Goal: Task Accomplishment & Management: Manage account settings

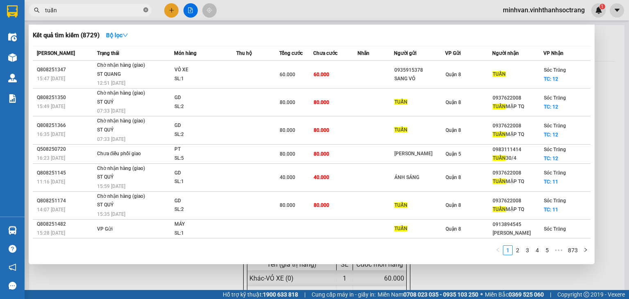
click at [147, 9] on icon "close-circle" at bounding box center [145, 9] width 5 height 5
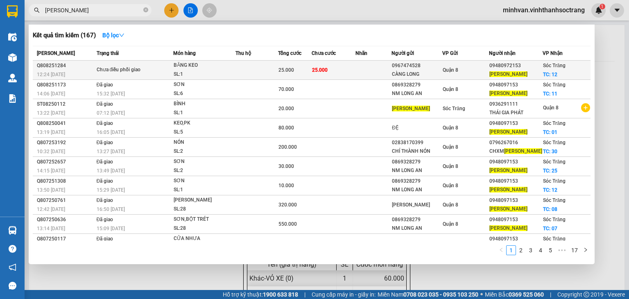
type input "ngọc mai"
click at [231, 64] on div "BĂNG KEO" at bounding box center [204, 65] width 61 height 9
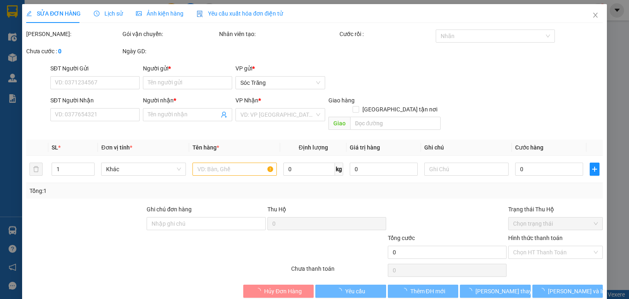
type input "0967474528"
type input "CÀNG LONG"
type input "09480972153"
type input "NGỌC MAI"
checkbox input "true"
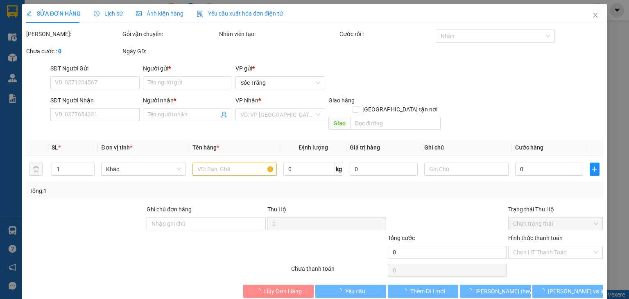
type input "12"
type input "25.000"
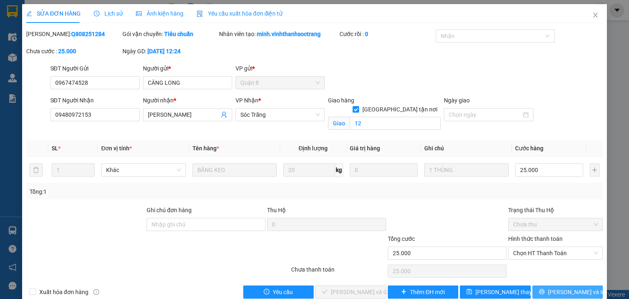
click at [577, 292] on span "Lưu và In" at bounding box center [576, 291] width 57 height 9
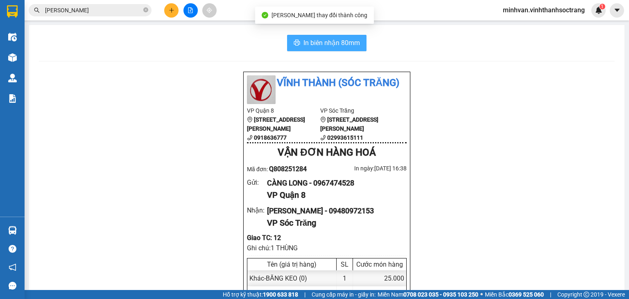
click at [359, 46] on button "In biên nhận 80mm" at bounding box center [326, 43] width 79 height 16
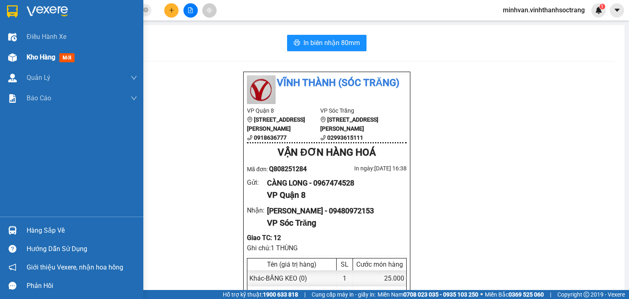
click at [35, 58] on span "Kho hàng" at bounding box center [41, 57] width 29 height 8
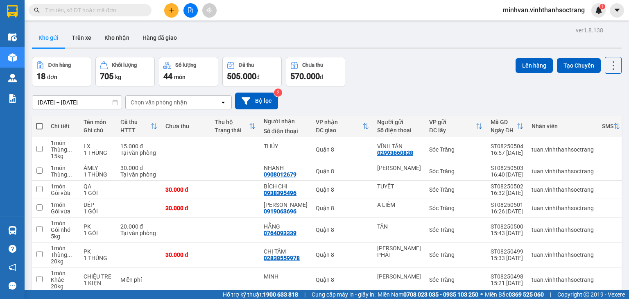
click at [66, 10] on input "text" at bounding box center [93, 10] width 97 height 9
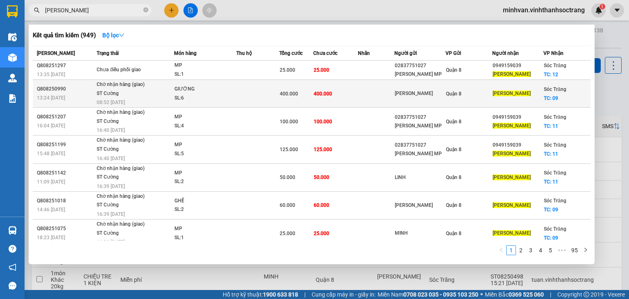
type input "[PERSON_NAME]"
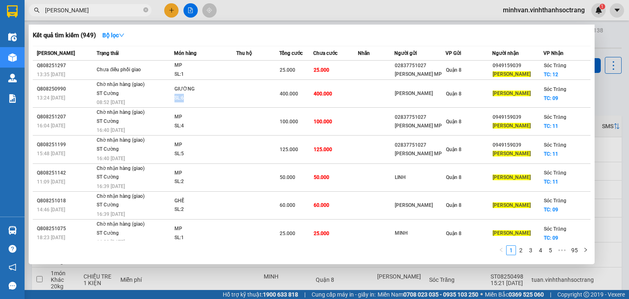
click at [234, 93] on span "GIƯỜNG SL: 6" at bounding box center [204, 94] width 61 height 18
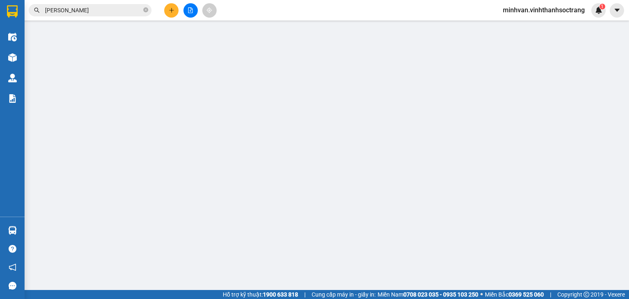
type input "[PERSON_NAME]"
checkbox input "true"
type input "09"
type input "rớt hàng"
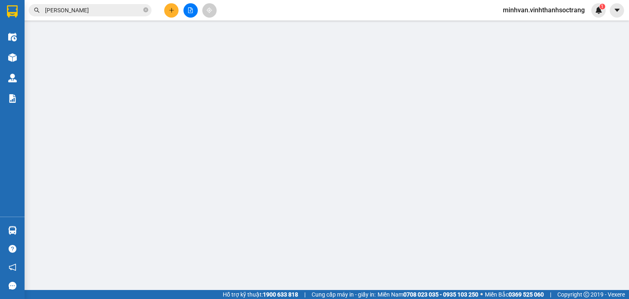
type input "400.000"
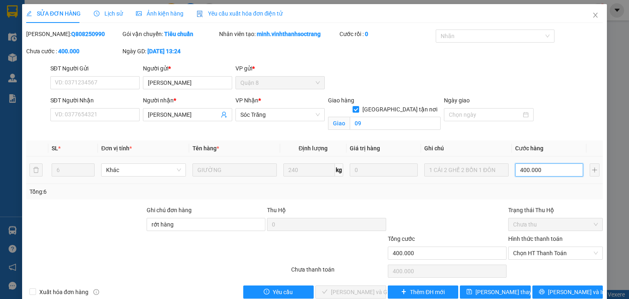
click at [545, 173] on input "400.000" at bounding box center [549, 169] width 68 height 13
type input "5"
type input "51"
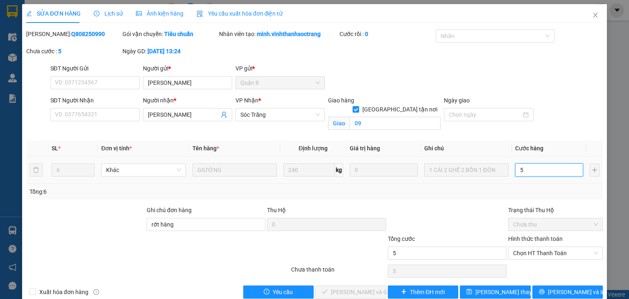
type input "51"
type input "510"
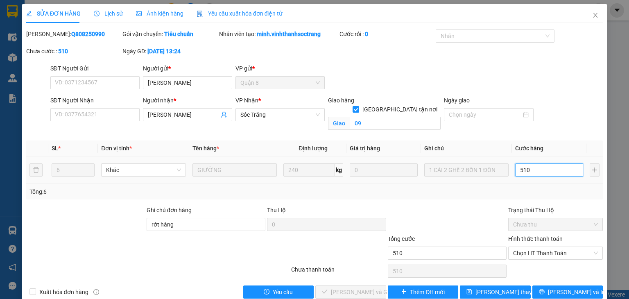
type input "5.100"
type input "51.000"
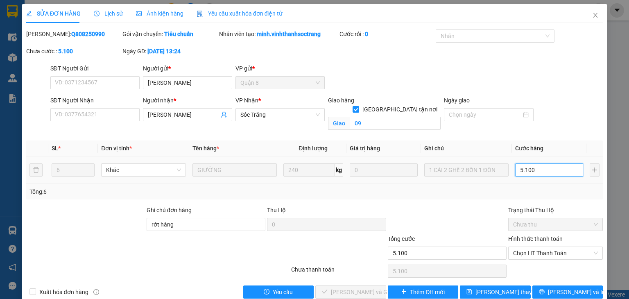
type input "51.000"
type input "510.000"
click at [482, 284] on span "[PERSON_NAME] thay đổi" at bounding box center [508, 291] width 66 height 9
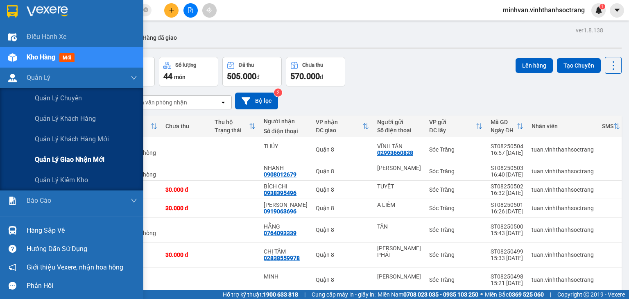
click at [62, 161] on span "Quản lý giao nhận mới" at bounding box center [70, 159] width 70 height 10
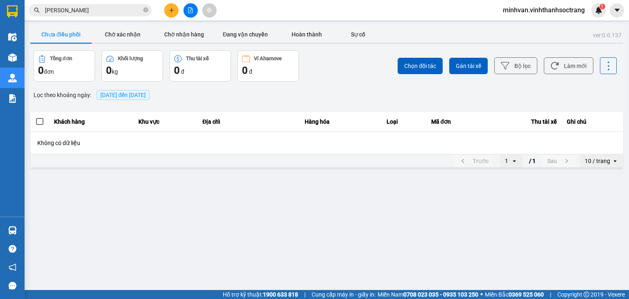
click at [132, 98] on span "[DATE] đến [DATE]" at bounding box center [122, 95] width 45 height 7
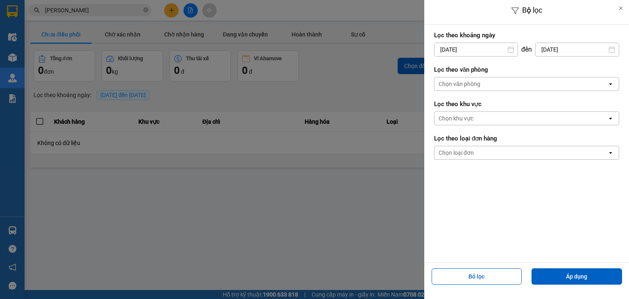
click at [494, 169] on div "Bộ lọc Lọc theo khoảng [DATE] Press the down arrow key to interact with the cal…" at bounding box center [327, 169] width 596 height 0
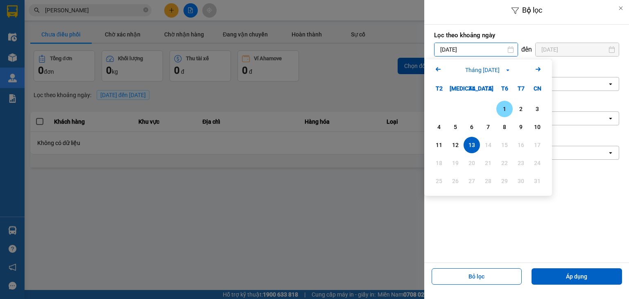
click at [505, 106] on div "1" at bounding box center [504, 109] width 11 height 10
type input "[DATE]"
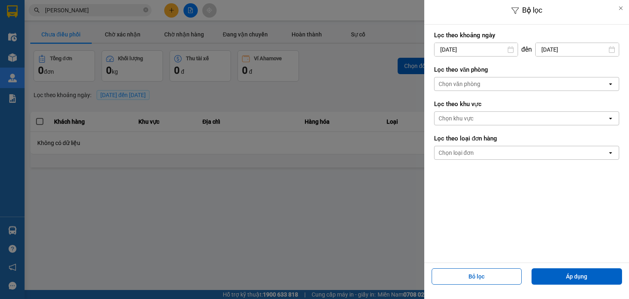
click at [477, 81] on div "Chọn văn phòng" at bounding box center [460, 84] width 42 height 8
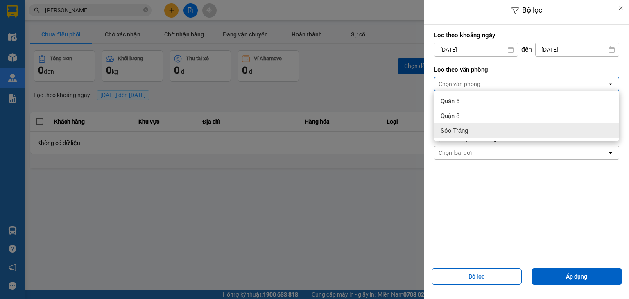
click at [472, 132] on div "Sóc Trăng" at bounding box center [526, 130] width 185 height 15
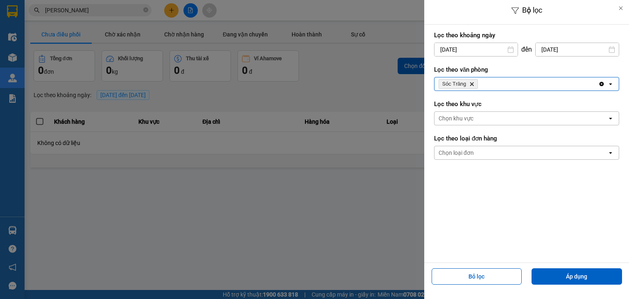
click at [464, 154] on div "Chọn loại đơn" at bounding box center [456, 153] width 35 height 8
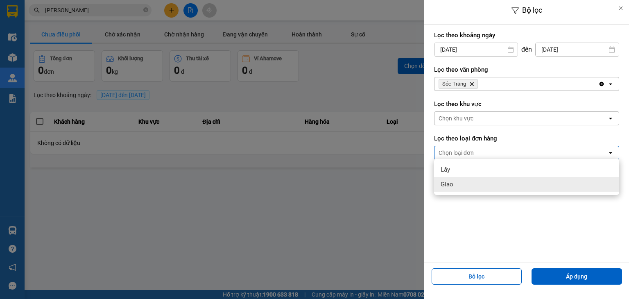
click at [445, 183] on span "Giao" at bounding box center [447, 184] width 13 height 8
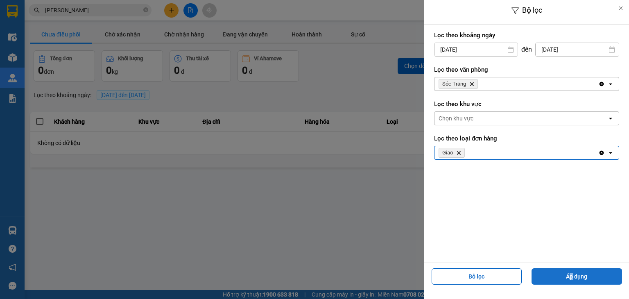
drag, startPoint x: 572, startPoint y: 267, endPoint x: 571, endPoint y: 272, distance: 5.1
click at [571, 272] on div "Bỏ lọc Áp dụng" at bounding box center [526, 279] width 201 height 29
click at [571, 272] on button "Áp dụng" at bounding box center [577, 276] width 90 height 16
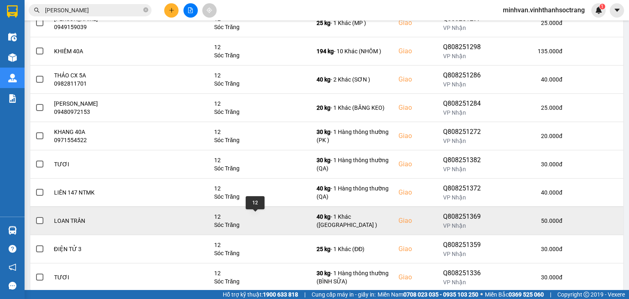
scroll to position [143, 0]
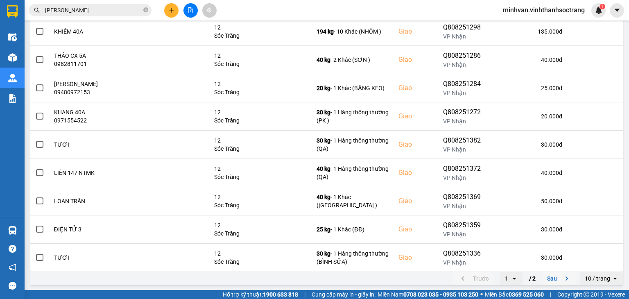
click at [543, 274] on button "Sau" at bounding box center [559, 278] width 34 height 12
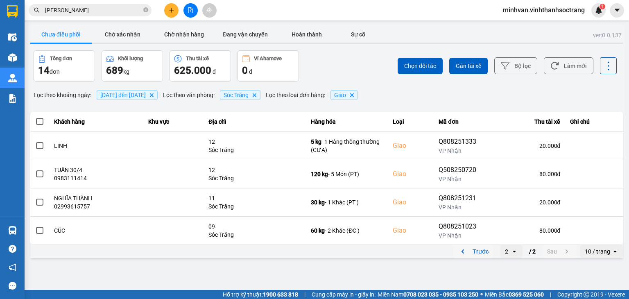
click at [485, 253] on button "Trước" at bounding box center [473, 251] width 41 height 12
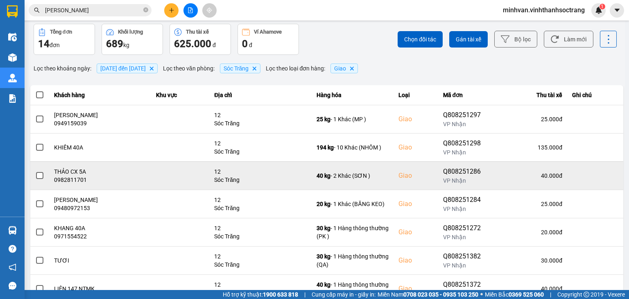
scroll to position [41, 0]
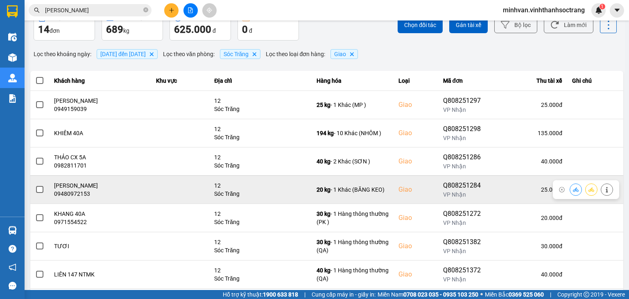
click at [41, 190] on span at bounding box center [39, 189] width 7 height 7
click at [35, 185] on input "checkbox" at bounding box center [35, 185] width 0 height 0
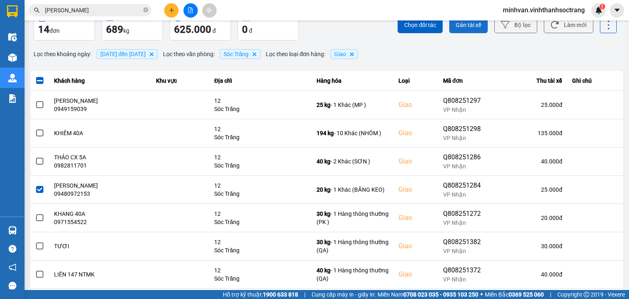
click at [467, 27] on span "Gán tài xế" at bounding box center [468, 25] width 25 height 8
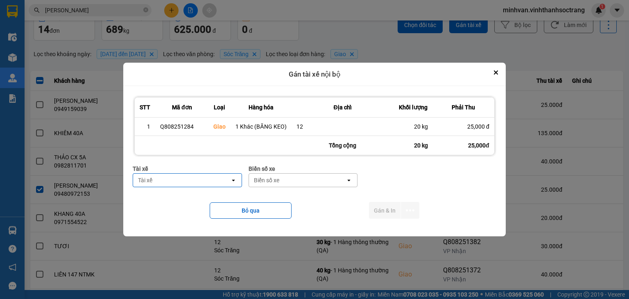
click at [168, 180] on div "Tài xế" at bounding box center [181, 180] width 97 height 13
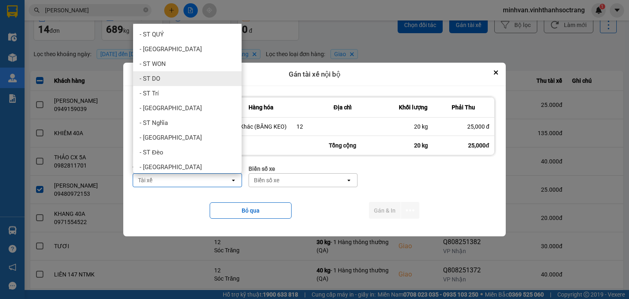
click at [174, 79] on div "- ST DO" at bounding box center [187, 78] width 109 height 15
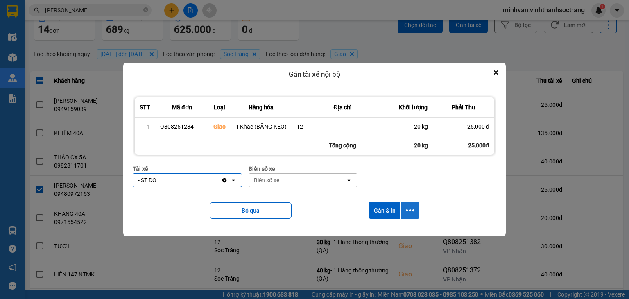
click at [416, 210] on button "dialog" at bounding box center [410, 210] width 18 height 17
click at [382, 231] on span "Chỉ gán tài" at bounding box center [377, 232] width 27 height 8
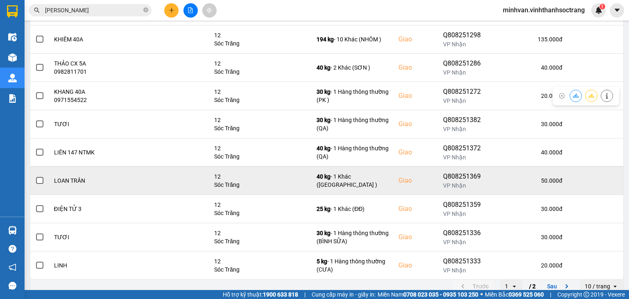
scroll to position [143, 0]
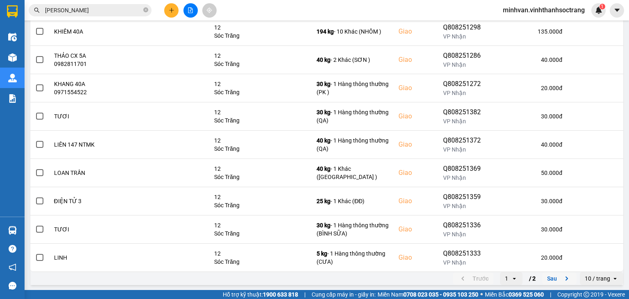
click at [542, 276] on button "Sau" at bounding box center [559, 278] width 34 height 12
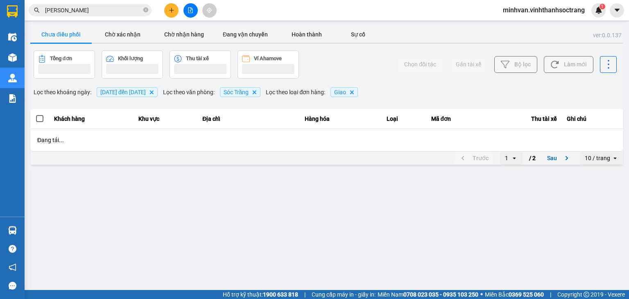
scroll to position [0, 0]
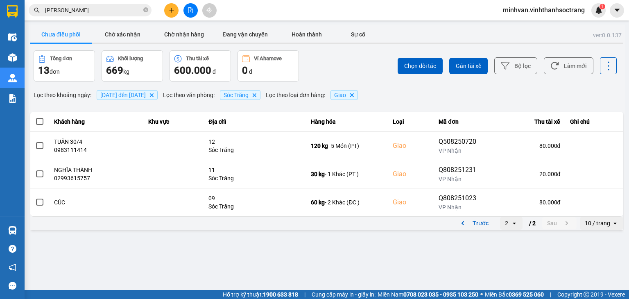
click at [515, 220] on icon "open" at bounding box center [514, 223] width 7 height 7
click at [510, 236] on div "1" at bounding box center [511, 240] width 9 height 8
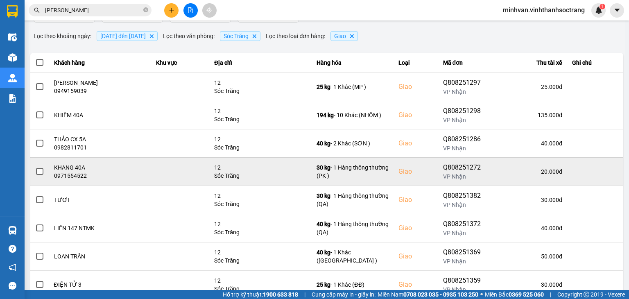
scroll to position [143, 0]
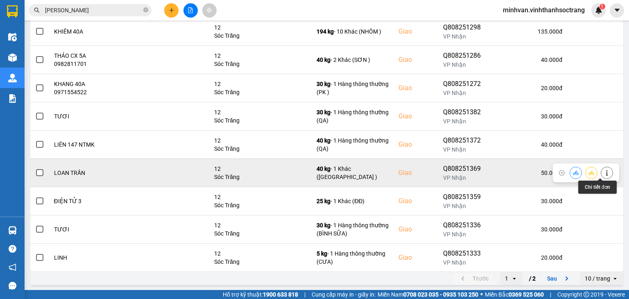
click at [601, 170] on button at bounding box center [606, 172] width 11 height 14
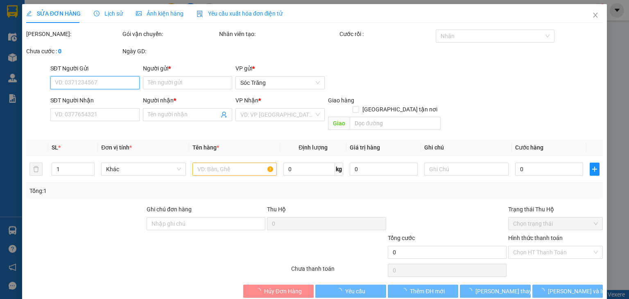
type input "NÂU CƯƠNG"
type input "LOAN TRẦN"
checkbox input "true"
type input "12"
type input "50.000"
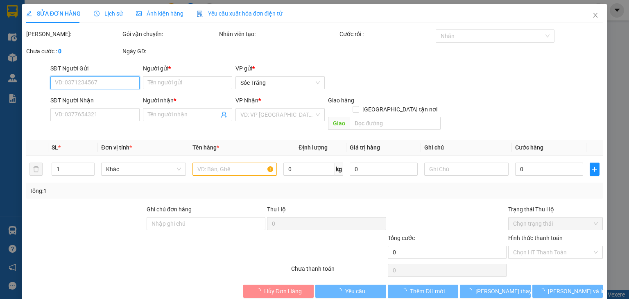
type input "50.000"
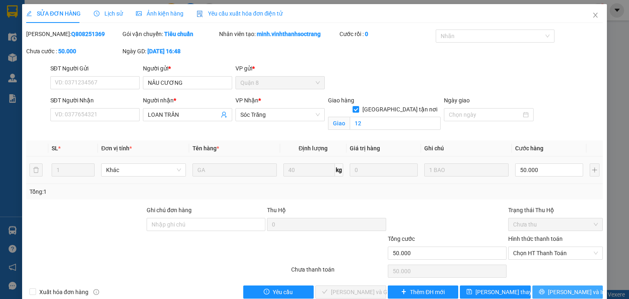
click at [556, 284] on span "[PERSON_NAME] và In" at bounding box center [576, 291] width 57 height 9
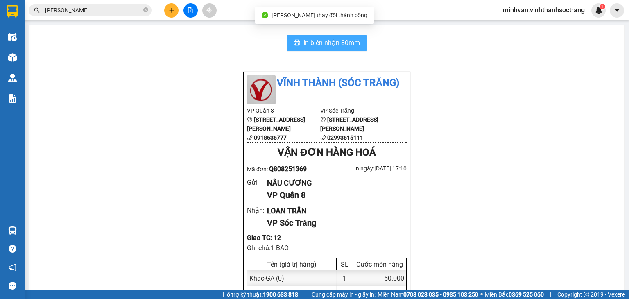
click at [317, 46] on span "In biên nhận 80mm" at bounding box center [331, 43] width 57 height 10
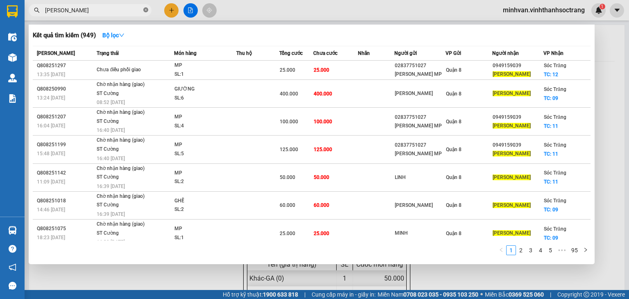
click at [147, 10] on icon "close-circle" at bounding box center [145, 9] width 5 height 5
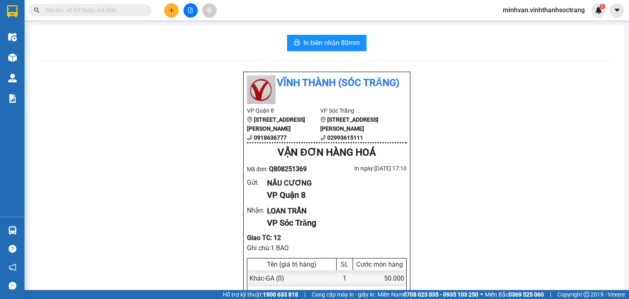
click at [97, 10] on input "text" at bounding box center [93, 10] width 97 height 9
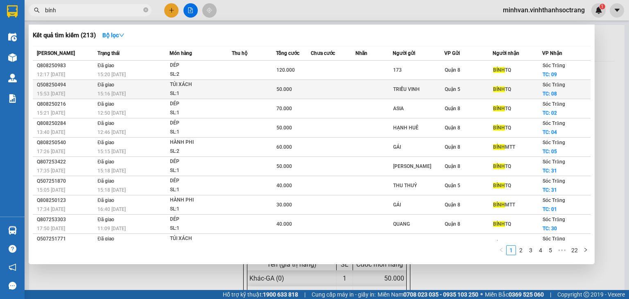
type input "bính"
click at [192, 84] on div "TÚI XÁCH" at bounding box center [200, 84] width 61 height 9
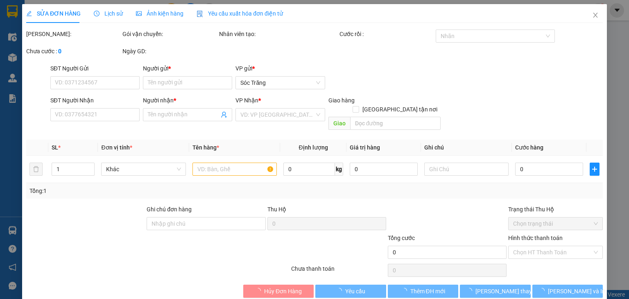
type input "TRIỀU VINH"
type input "BÍNH TQ"
checkbox input "true"
type input "08"
type input "50.000"
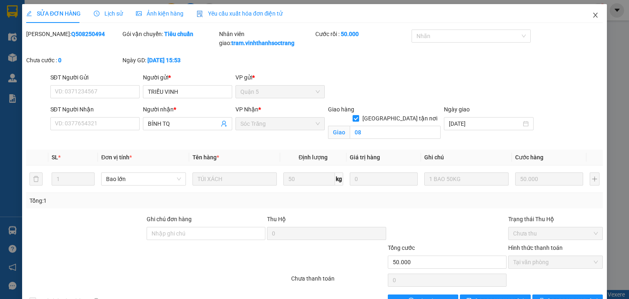
click at [585, 18] on span "Close" at bounding box center [595, 15] width 23 height 23
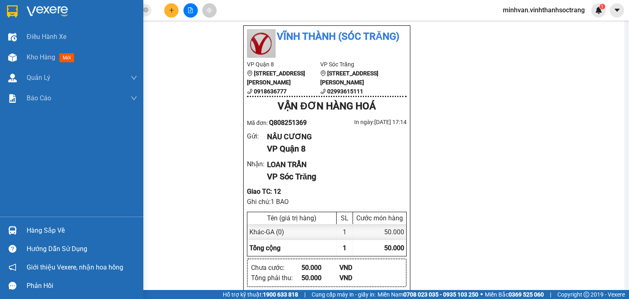
scroll to position [41, 0]
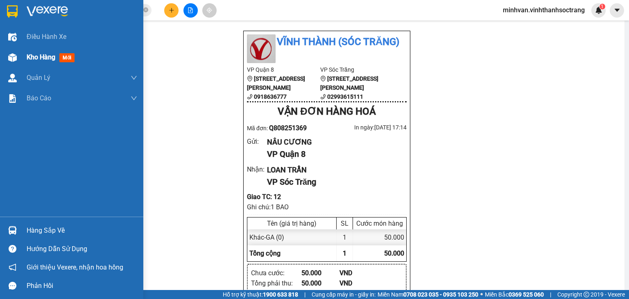
click at [28, 54] on span "Kho hàng" at bounding box center [41, 57] width 29 height 8
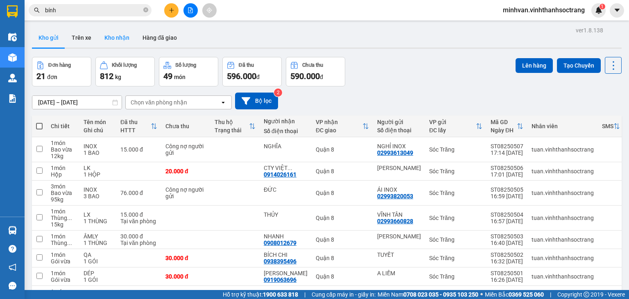
click at [115, 35] on button "Kho nhận" at bounding box center [117, 38] width 38 height 20
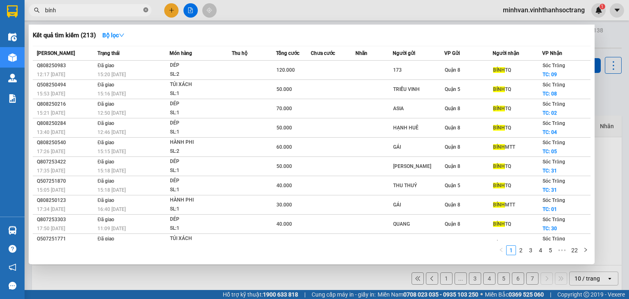
click at [144, 7] on icon "close-circle" at bounding box center [145, 9] width 5 height 5
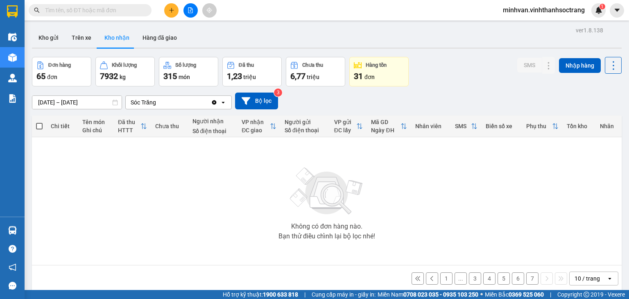
click at [111, 15] on span at bounding box center [90, 10] width 123 height 12
click at [95, 7] on input "text" at bounding box center [93, 10] width 97 height 9
click at [93, 8] on input "text" at bounding box center [93, 10] width 97 height 9
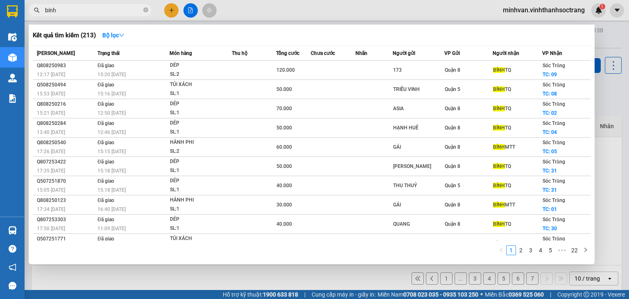
type input "bính"
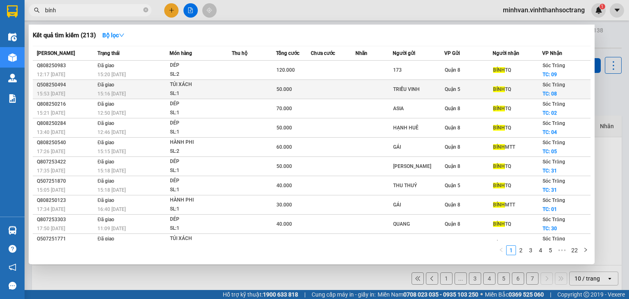
click at [237, 92] on td at bounding box center [254, 89] width 44 height 19
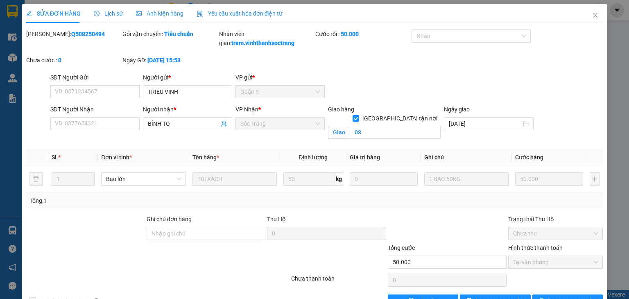
click at [111, 16] on span "Lịch sử" at bounding box center [108, 13] width 29 height 7
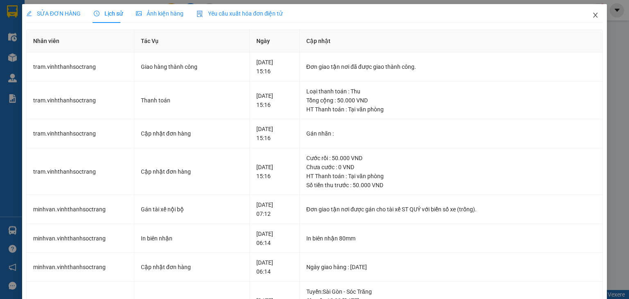
click at [592, 17] on icon "close" at bounding box center [595, 15] width 7 height 7
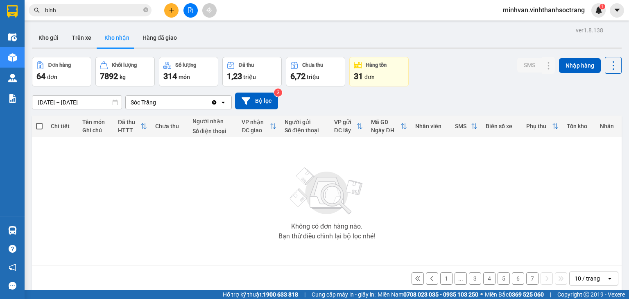
click at [111, 38] on button "Kho nhận" at bounding box center [117, 38] width 38 height 20
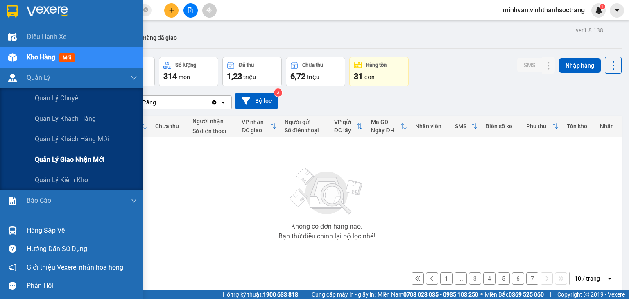
click at [67, 160] on span "Quản lý giao nhận mới" at bounding box center [70, 159] width 70 height 10
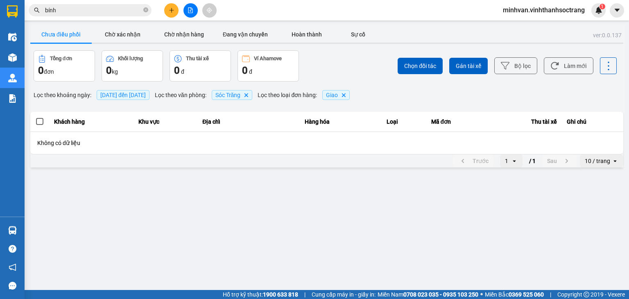
click at [133, 94] on span "[DATE] đến [DATE]" at bounding box center [122, 95] width 45 height 7
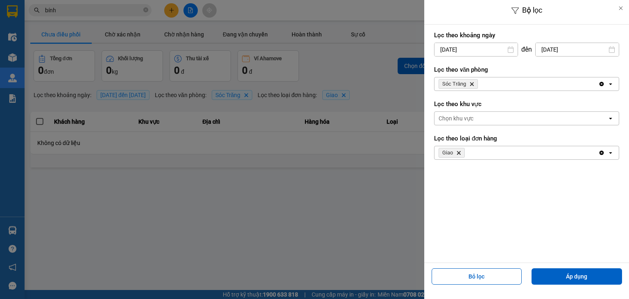
click at [494, 52] on input "[DATE]" at bounding box center [475, 49] width 83 height 13
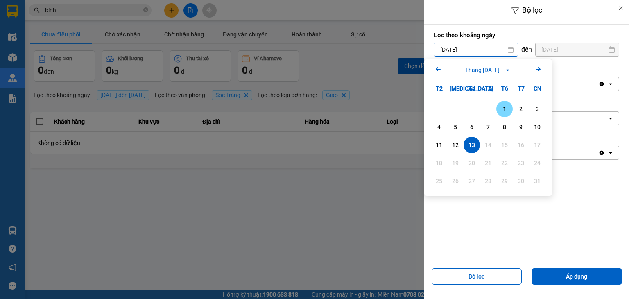
click at [503, 110] on div "1" at bounding box center [504, 109] width 11 height 10
type input "[DATE]"
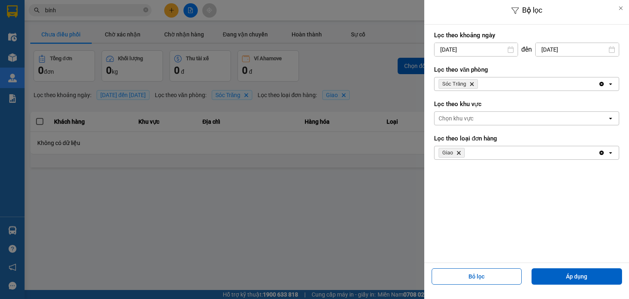
click at [545, 265] on div "Bỏ lọc Áp dụng" at bounding box center [526, 279] width 201 height 29
click at [575, 273] on button "Áp dụng" at bounding box center [577, 276] width 90 height 16
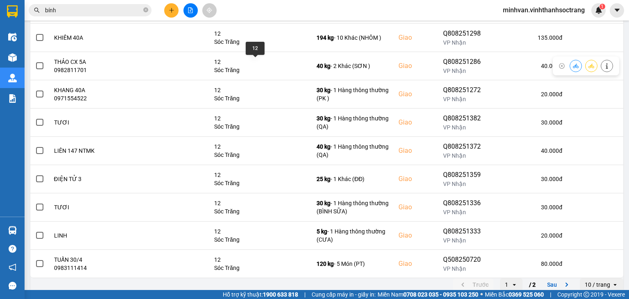
scroll to position [143, 0]
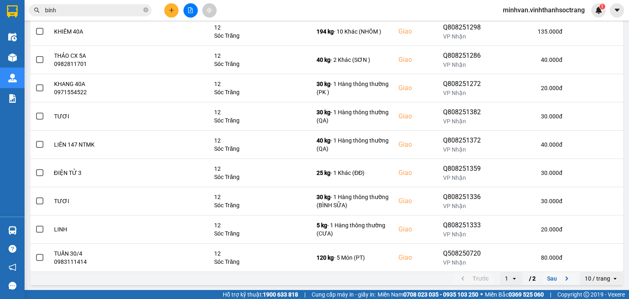
click at [552, 281] on button "Sau" at bounding box center [559, 278] width 34 height 12
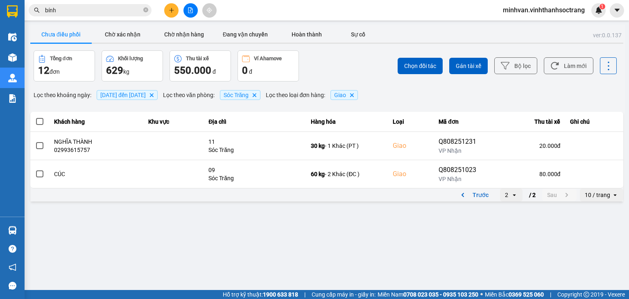
scroll to position [0, 0]
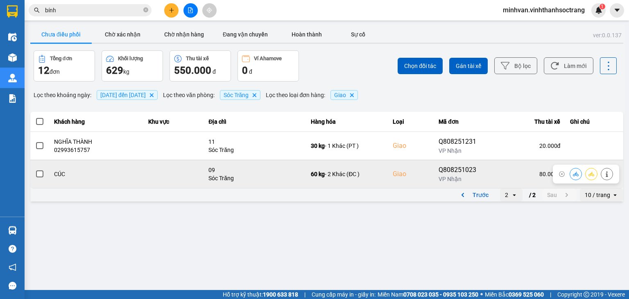
click at [604, 174] on icon at bounding box center [607, 174] width 6 height 6
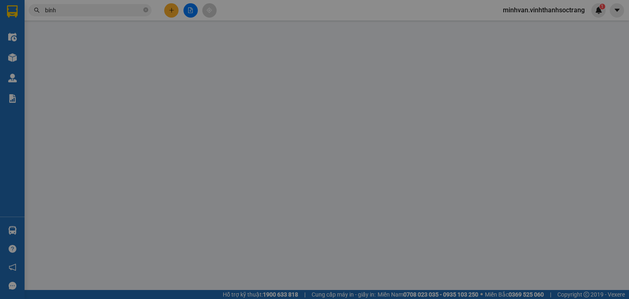
type input "0933846199"
type input "HOA ĐC"
type input "CÚC"
checkbox input "true"
type input "09"
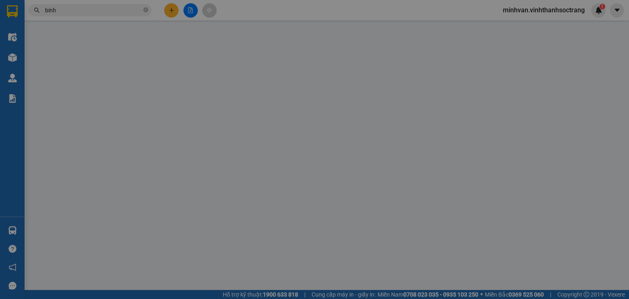
type input "80.000"
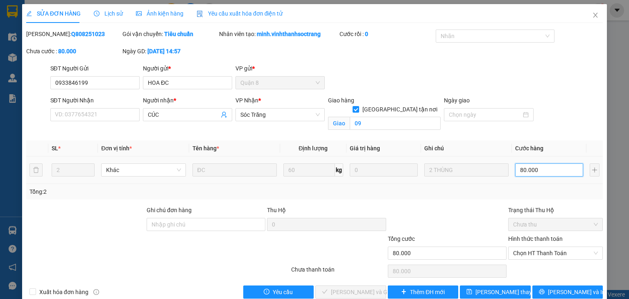
click at [560, 173] on input "80.000" at bounding box center [549, 169] width 68 height 13
type input "6"
type input "60"
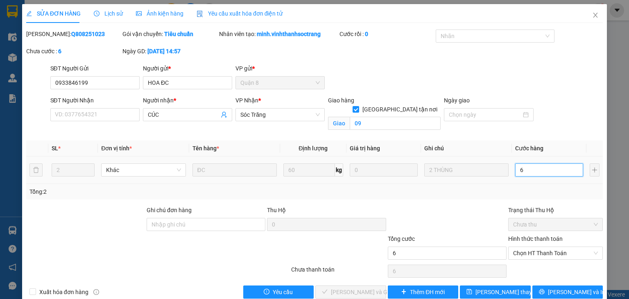
type input "60"
type input "600"
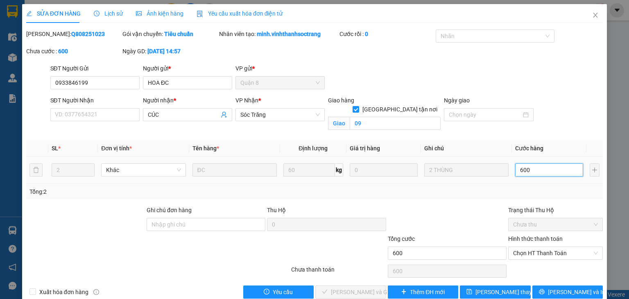
type input "6.000"
type input "60.000"
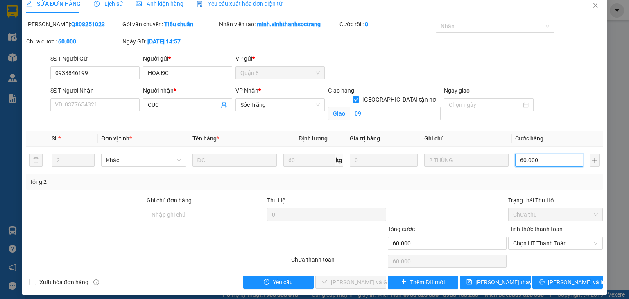
scroll to position [15, 0]
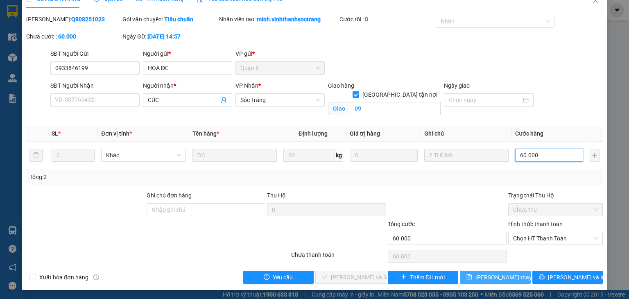
type input "60.000"
click at [513, 276] on button "[PERSON_NAME] thay đổi" at bounding box center [495, 277] width 71 height 13
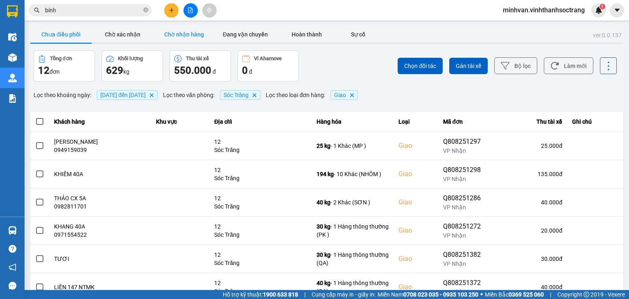
click at [177, 33] on button "Chờ nhận hàng" at bounding box center [183, 34] width 61 height 16
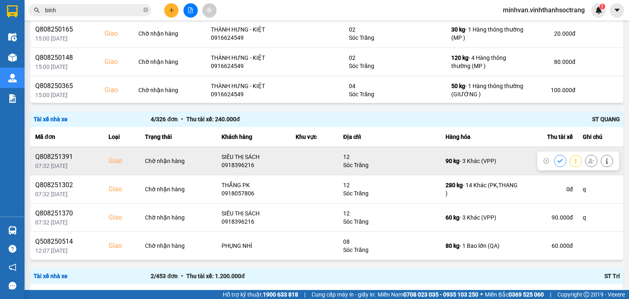
scroll to position [224, 0]
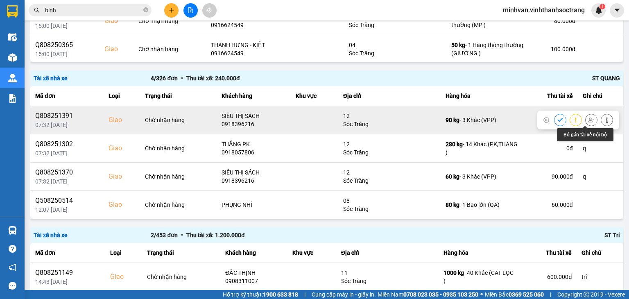
click at [588, 119] on icon at bounding box center [591, 120] width 6 height 6
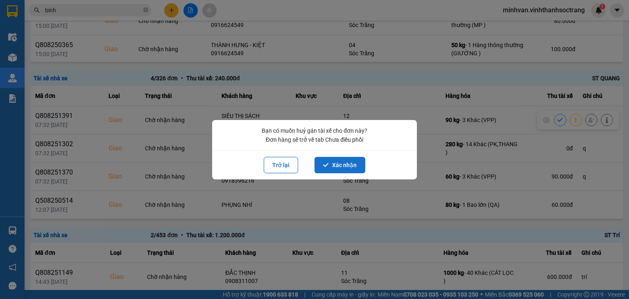
click at [347, 165] on button "Xác nhận" at bounding box center [339, 165] width 51 height 16
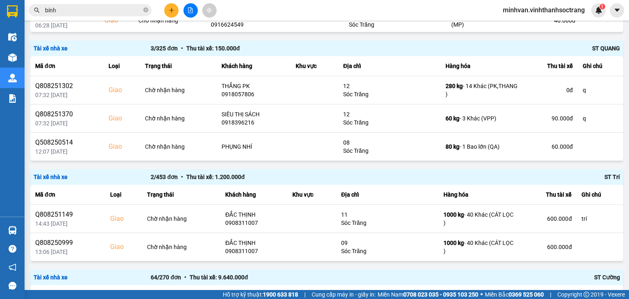
scroll to position [256, 0]
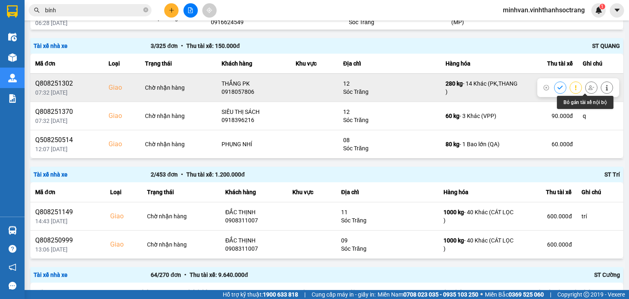
click at [588, 90] on icon at bounding box center [591, 88] width 6 height 6
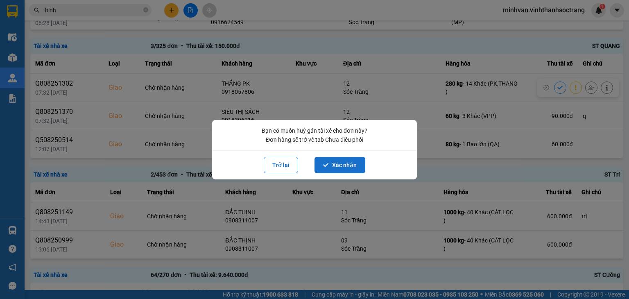
click at [344, 158] on button "Xác nhận" at bounding box center [339, 165] width 51 height 16
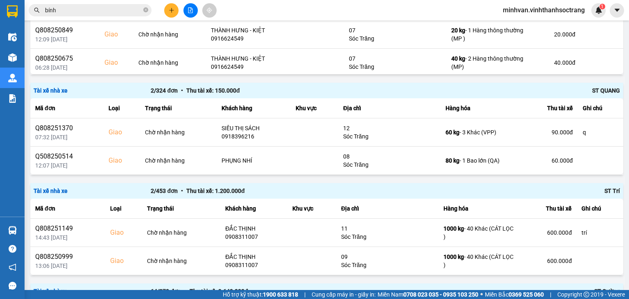
scroll to position [214, 0]
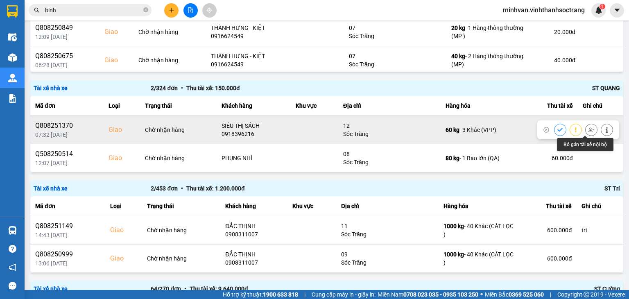
click at [588, 131] on icon at bounding box center [591, 129] width 6 height 5
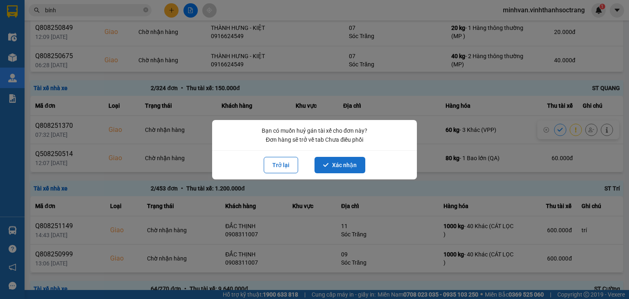
click at [333, 169] on button "Xác nhận" at bounding box center [339, 165] width 51 height 16
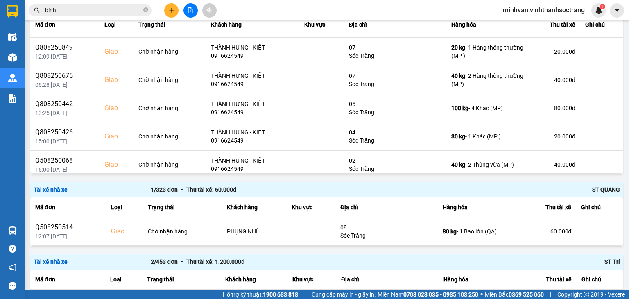
scroll to position [128, 0]
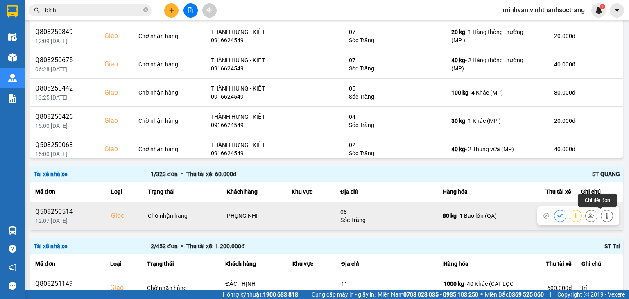
click at [604, 217] on icon at bounding box center [607, 216] width 6 height 6
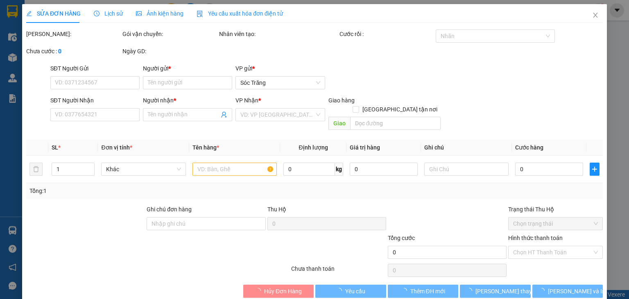
type input "THUỶ KHOA"
type input "PHỤNG NHÍ"
checkbox input "true"
type input "08"
type input "60.000"
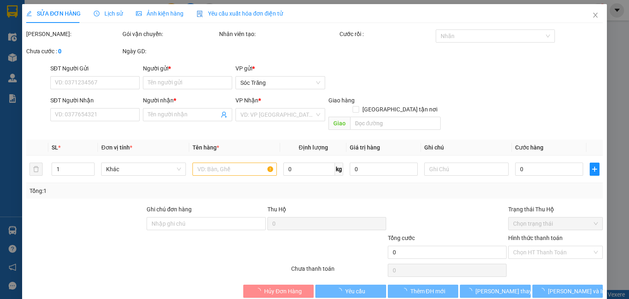
type input "60.000"
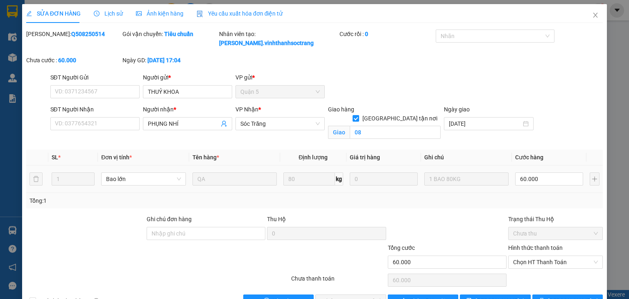
click at [107, 14] on span "Lịch sử" at bounding box center [108, 13] width 29 height 7
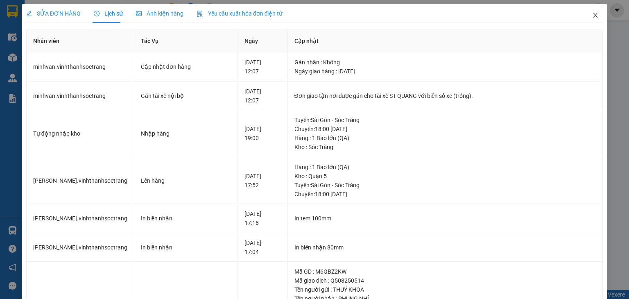
click at [592, 16] on icon "close" at bounding box center [595, 15] width 7 height 7
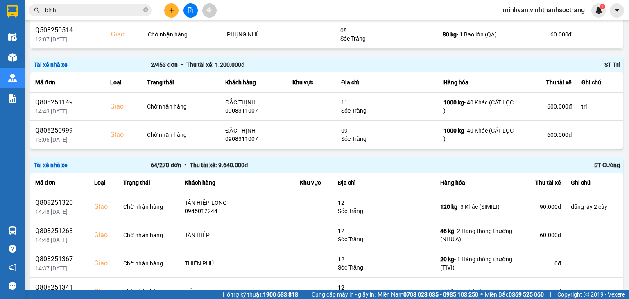
scroll to position [306, 0]
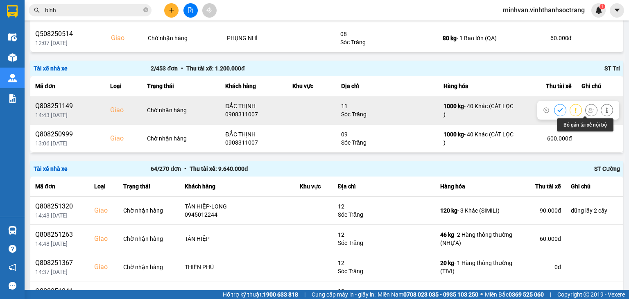
click at [588, 111] on icon at bounding box center [591, 110] width 6 height 6
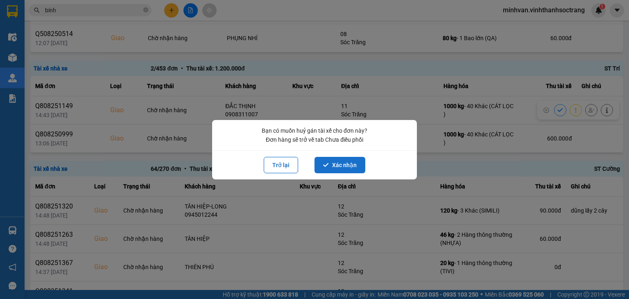
click at [327, 158] on button "Xác nhận" at bounding box center [339, 165] width 51 height 16
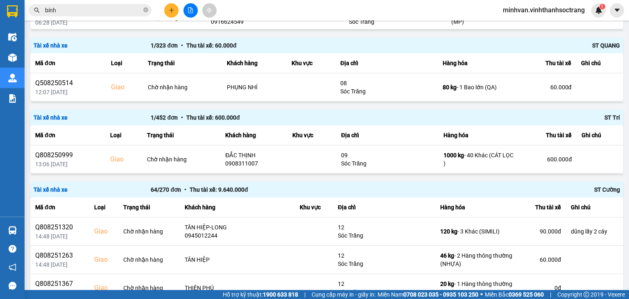
scroll to position [265, 0]
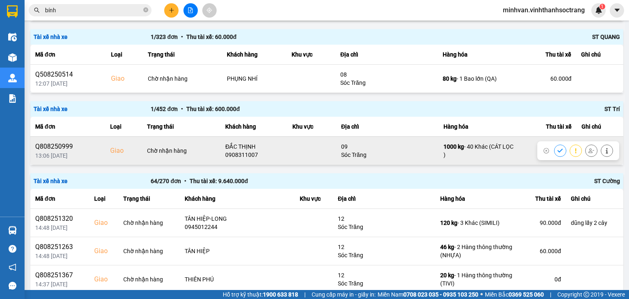
click at [588, 152] on icon at bounding box center [591, 150] width 6 height 5
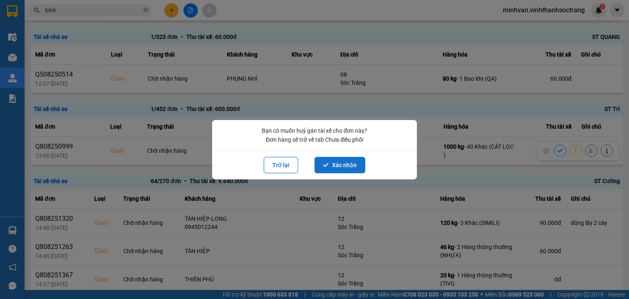
click at [334, 163] on button "Xác nhận" at bounding box center [339, 165] width 51 height 16
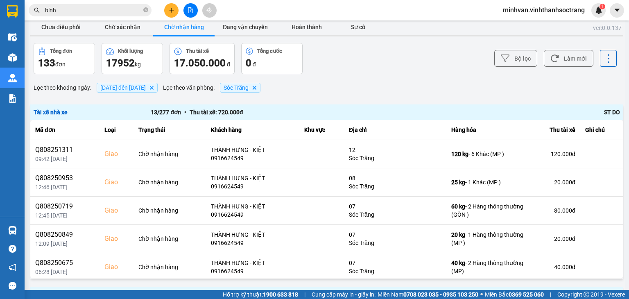
scroll to position [0, 0]
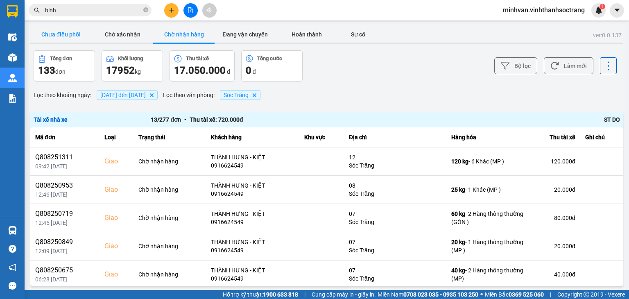
click at [62, 36] on button "Chưa điều phối" at bounding box center [60, 34] width 61 height 16
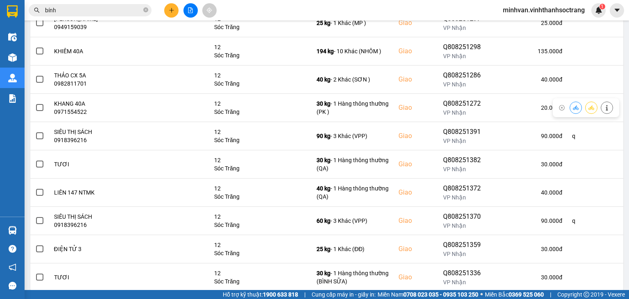
scroll to position [143, 0]
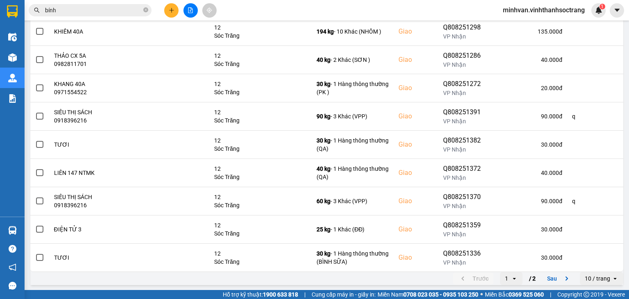
click at [511, 276] on icon "open" at bounding box center [514, 278] width 7 height 7
click at [509, 262] on div "2" at bounding box center [504, 260] width 9 height 8
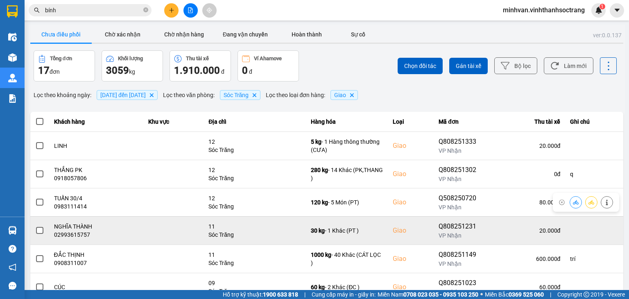
scroll to position [58, 0]
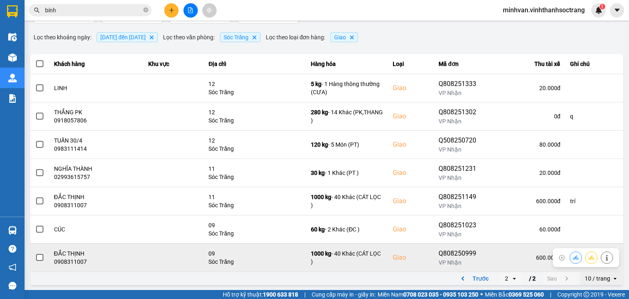
click at [38, 254] on span at bounding box center [39, 257] width 7 height 7
click at [35, 253] on input "checkbox" at bounding box center [35, 253] width 0 height 0
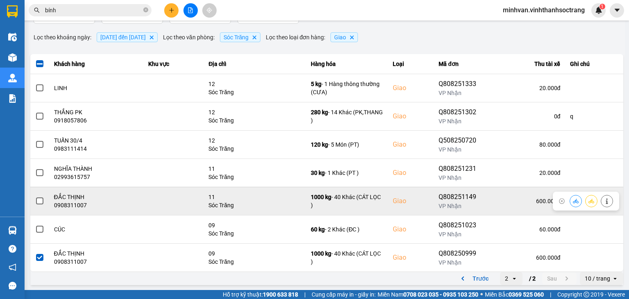
click at [41, 199] on span at bounding box center [39, 200] width 7 height 7
click at [35, 197] on input "checkbox" at bounding box center [35, 197] width 0 height 0
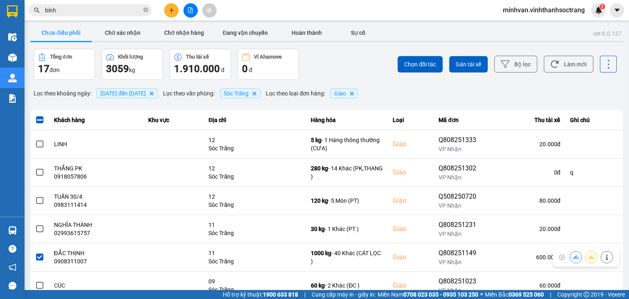
scroll to position [0, 0]
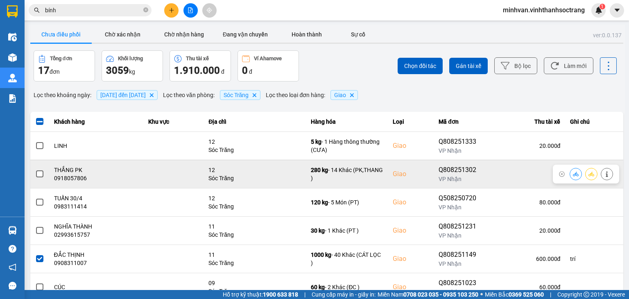
click at [38, 174] on span at bounding box center [39, 173] width 7 height 7
click at [35, 170] on input "checkbox" at bounding box center [35, 170] width 0 height 0
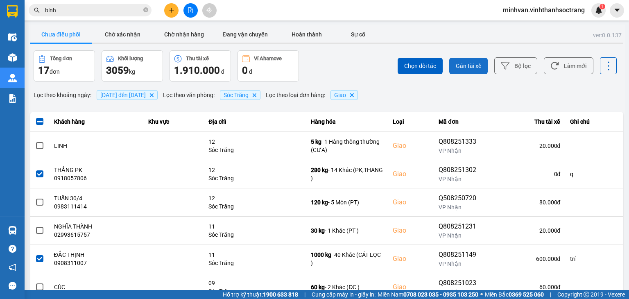
click at [456, 66] on span "Gán tài xế" at bounding box center [468, 66] width 25 height 8
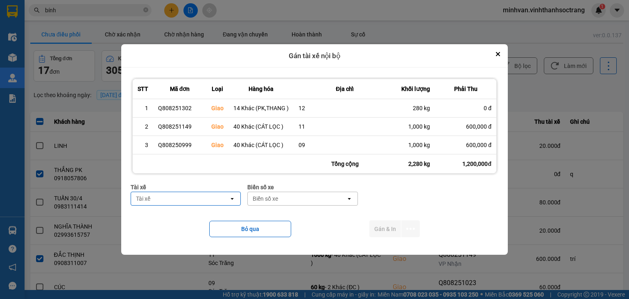
click at [165, 201] on div "Tài xế" at bounding box center [180, 198] width 98 height 13
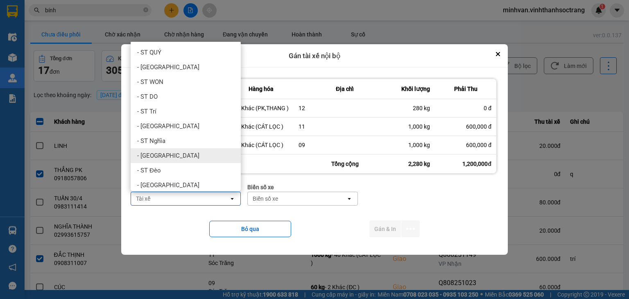
click at [161, 158] on span "- [GEOGRAPHIC_DATA]" at bounding box center [168, 156] width 62 height 8
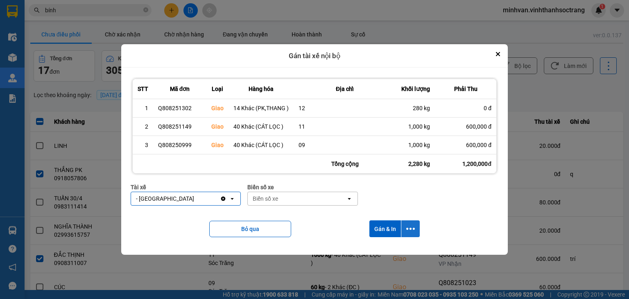
click at [415, 233] on button "dialog" at bounding box center [410, 228] width 18 height 17
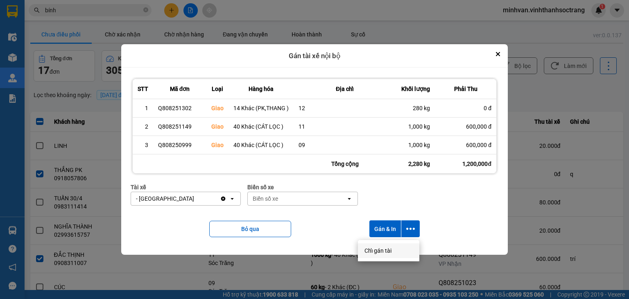
click at [382, 251] on span "Chỉ gán tài" at bounding box center [377, 251] width 27 height 8
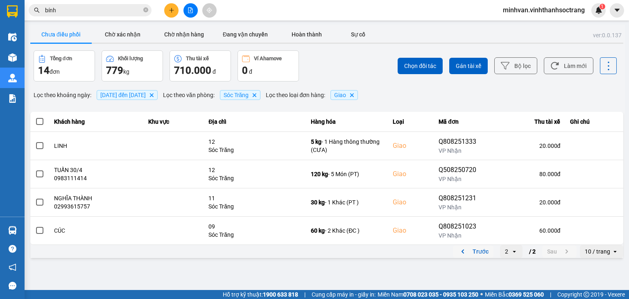
click at [480, 249] on button "Trước" at bounding box center [473, 251] width 41 height 12
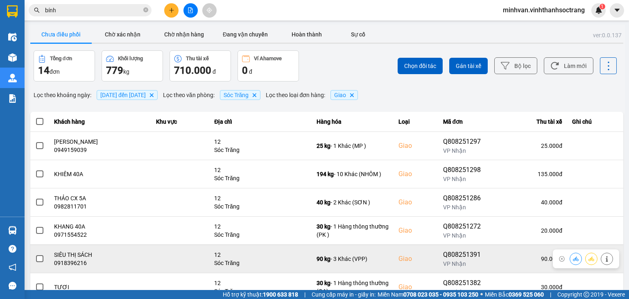
click at [41, 256] on span at bounding box center [39, 258] width 7 height 7
click at [35, 254] on input "checkbox" at bounding box center [35, 254] width 0 height 0
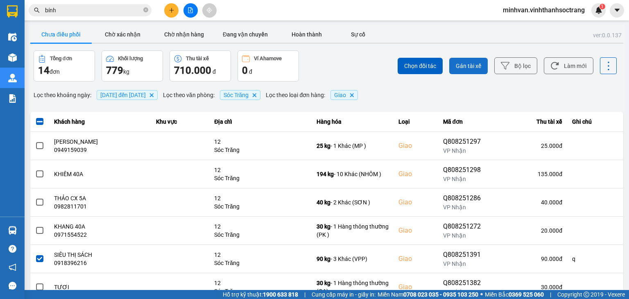
click at [472, 64] on span "Gán tài xế" at bounding box center [468, 66] width 25 height 8
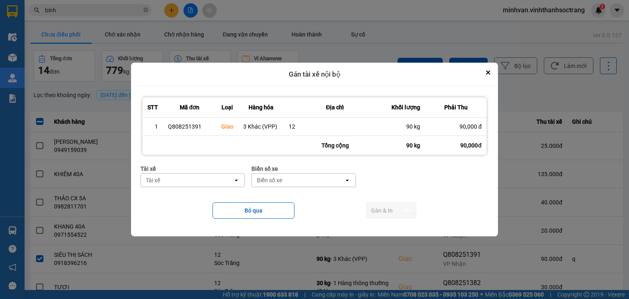
click at [173, 182] on div "Tài xế" at bounding box center [187, 180] width 92 height 13
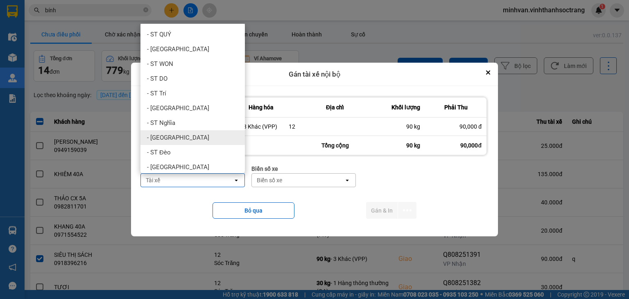
click at [179, 136] on div "- [GEOGRAPHIC_DATA]" at bounding box center [192, 137] width 104 height 15
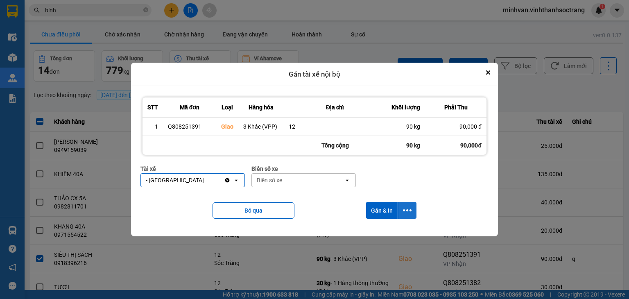
click at [405, 212] on icon "dialog" at bounding box center [407, 210] width 9 height 9
click at [388, 235] on span "Chỉ gán tài" at bounding box center [375, 232] width 27 height 8
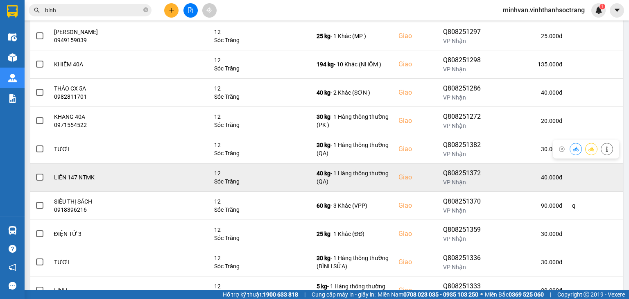
scroll to position [143, 0]
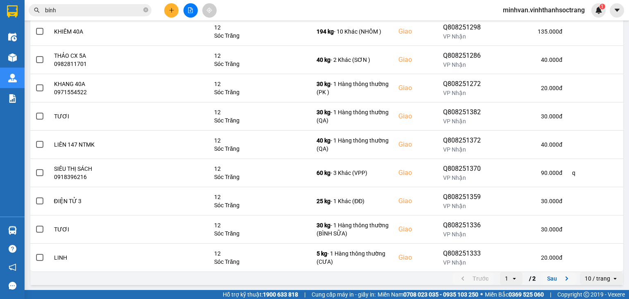
click at [545, 278] on button "Sau" at bounding box center [559, 278] width 34 height 12
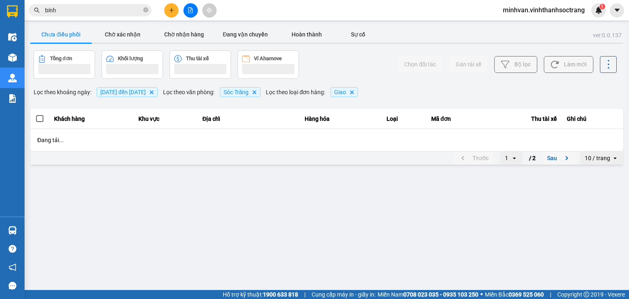
scroll to position [0, 0]
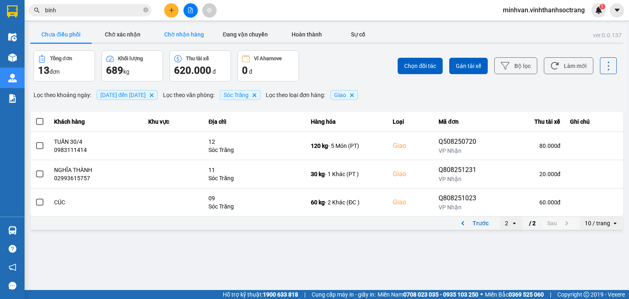
click at [176, 31] on button "Chờ nhận hàng" at bounding box center [183, 34] width 61 height 16
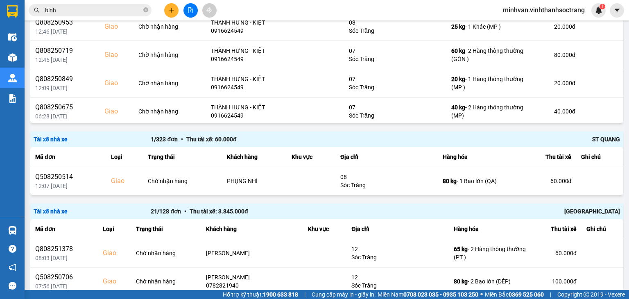
scroll to position [360, 0]
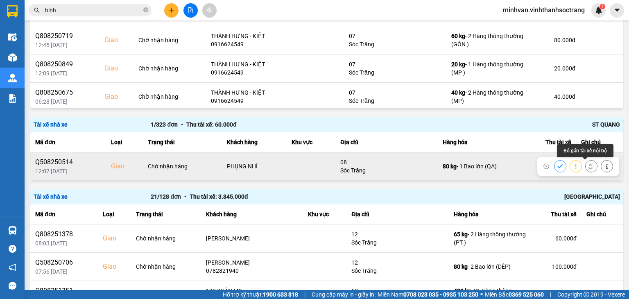
click at [588, 167] on icon at bounding box center [591, 166] width 6 height 6
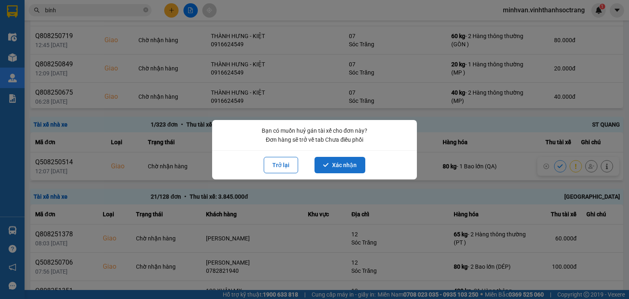
click at [336, 163] on button "Xác nhận" at bounding box center [339, 165] width 51 height 16
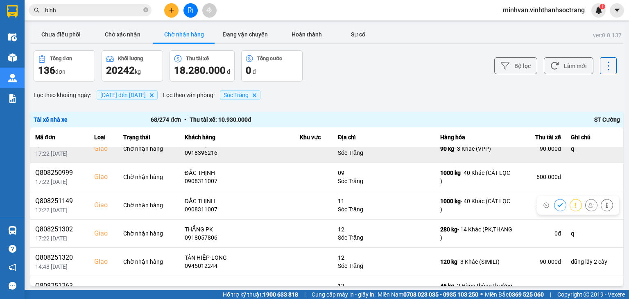
scroll to position [0, 0]
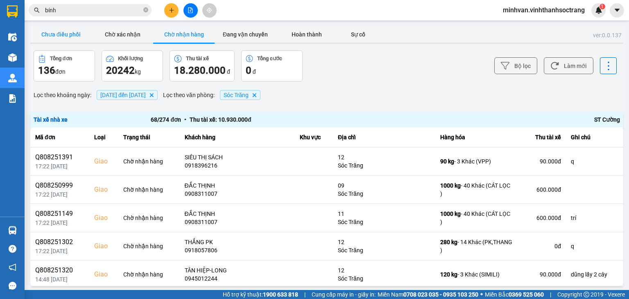
click at [51, 30] on button "Chưa điều phối" at bounding box center [60, 34] width 61 height 16
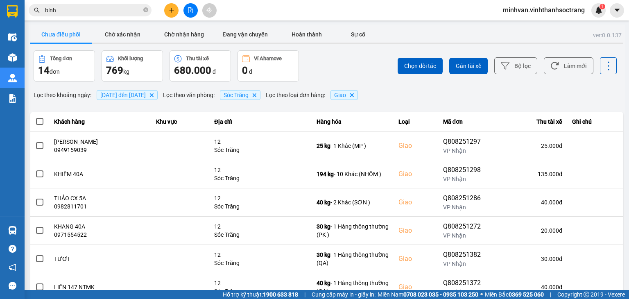
click at [516, 9] on span "minhvan.vinhthanhsoctrang" at bounding box center [543, 10] width 95 height 10
click at [524, 25] on span "Đăng xuất" at bounding box center [548, 25] width 78 height 9
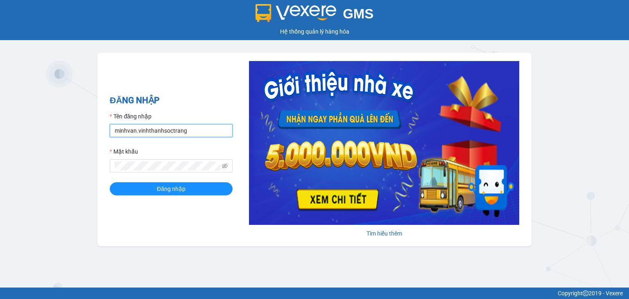
click at [187, 131] on input "minhvan.vinhthanhsoctrang" at bounding box center [171, 130] width 123 height 13
type input "minh.vinhthanhsoctrang"
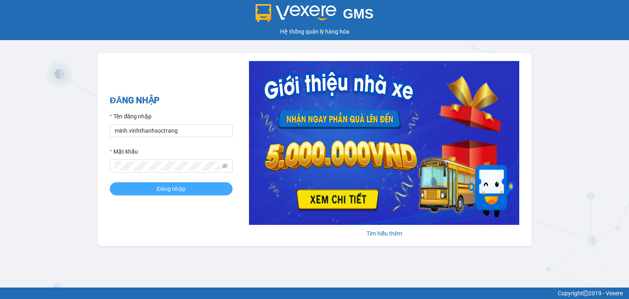
click at [160, 188] on span "Đăng nhập" at bounding box center [171, 188] width 29 height 9
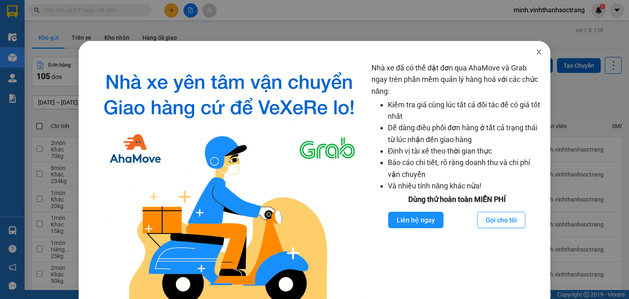
click at [536, 54] on icon "close" at bounding box center [539, 52] width 7 height 7
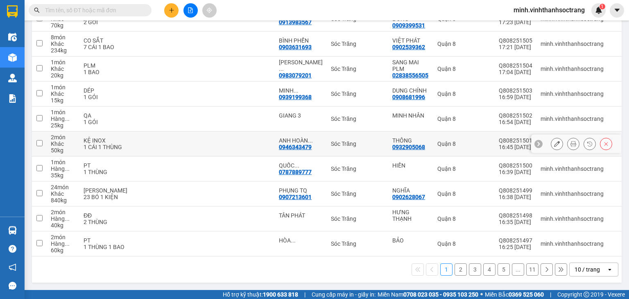
scroll to position [139, 0]
click at [544, 271] on icon at bounding box center [547, 270] width 6 height 6
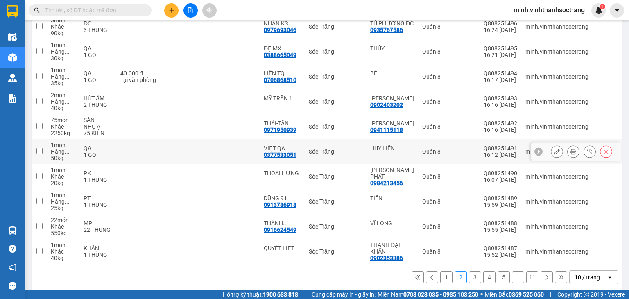
scroll to position [133, 0]
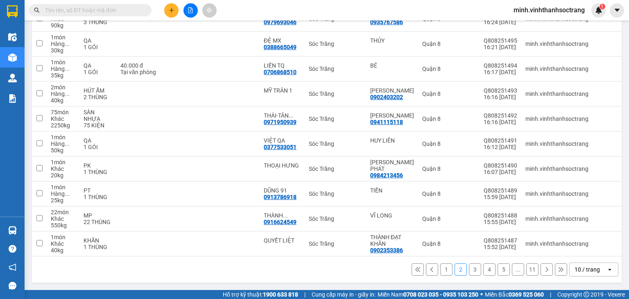
click at [541, 269] on button at bounding box center [547, 269] width 12 height 12
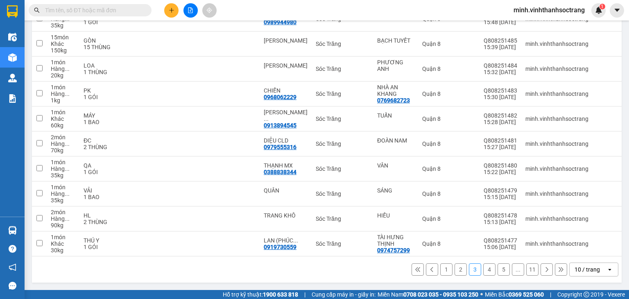
click at [544, 269] on icon at bounding box center [547, 270] width 6 height 6
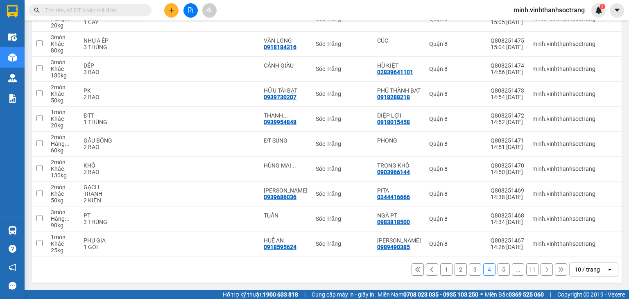
click at [544, 269] on icon at bounding box center [547, 270] width 6 height 6
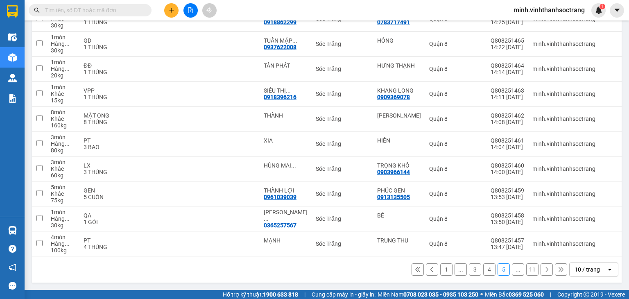
click at [544, 272] on icon at bounding box center [547, 270] width 6 height 6
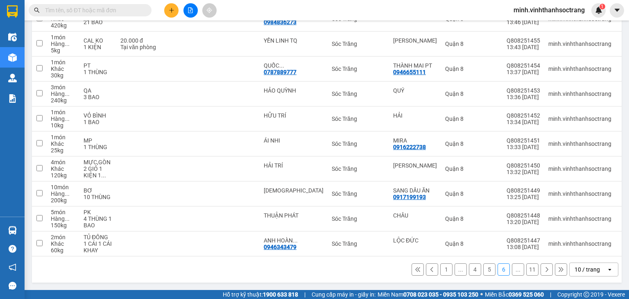
click at [541, 265] on button at bounding box center [547, 269] width 12 height 12
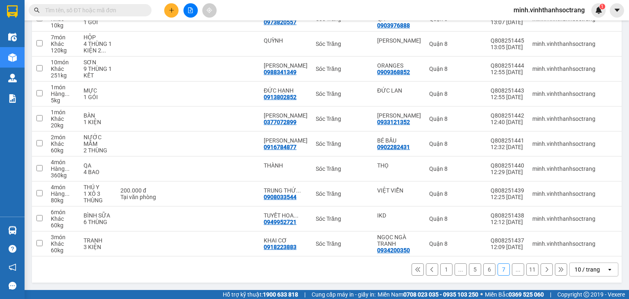
click at [541, 270] on button at bounding box center [547, 269] width 12 height 12
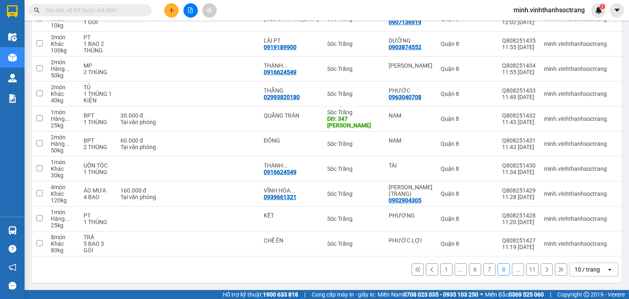
click at [544, 269] on icon at bounding box center [547, 270] width 6 height 6
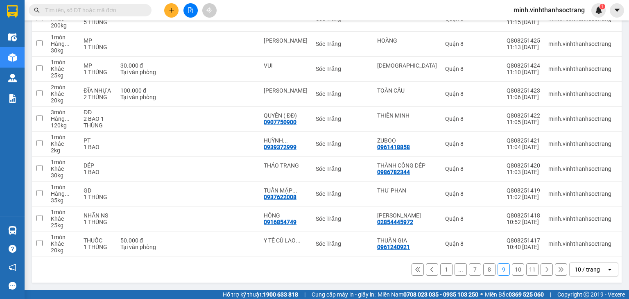
click at [544, 269] on icon at bounding box center [547, 270] width 6 height 6
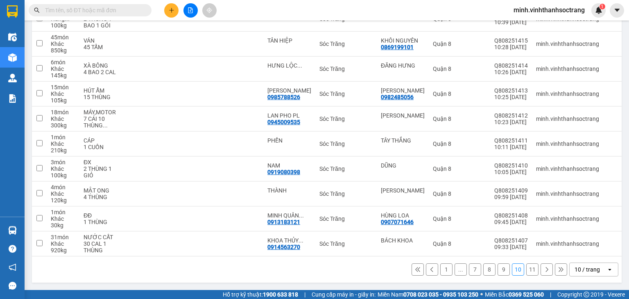
click at [541, 269] on button at bounding box center [547, 269] width 12 height 12
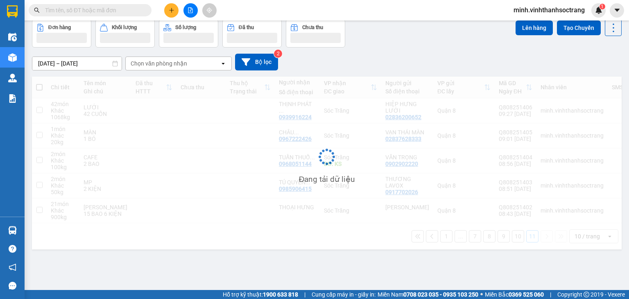
scroll to position [38, 0]
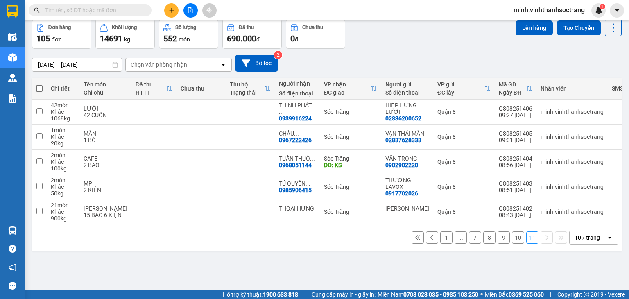
click at [517, 10] on span "minh.vinhthanhsoctrang" at bounding box center [549, 10] width 84 height 10
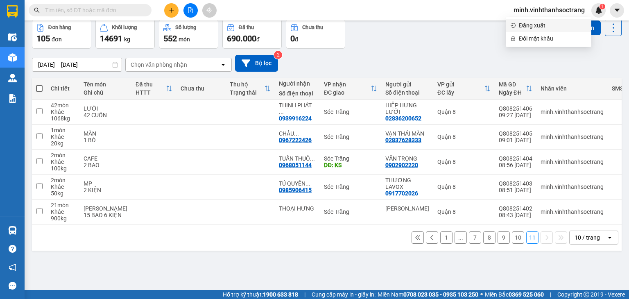
click at [518, 27] on li "Đăng xuất" at bounding box center [549, 25] width 86 height 13
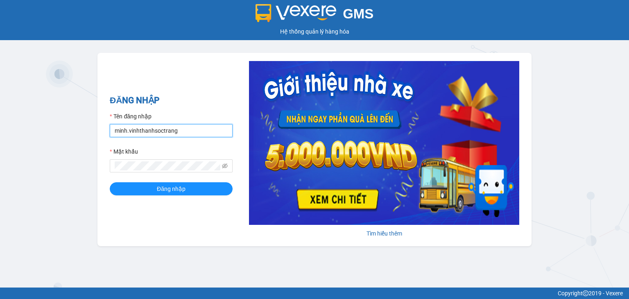
click at [205, 135] on input "minh.vinhthanhsoctrang" at bounding box center [171, 130] width 123 height 13
type input "[PERSON_NAME].vinhthanhsoctrang"
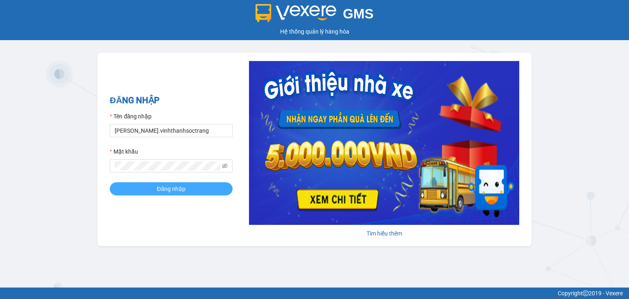
click at [165, 195] on button "Đăng nhập" at bounding box center [171, 188] width 123 height 13
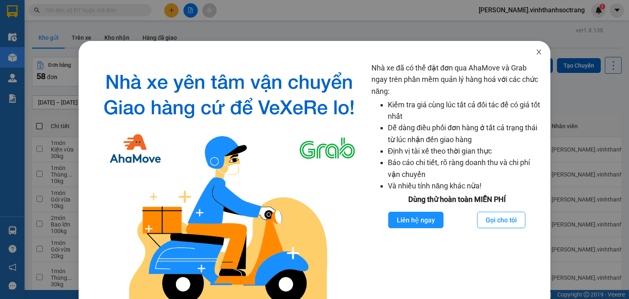
click at [536, 54] on icon "close" at bounding box center [538, 52] width 5 height 5
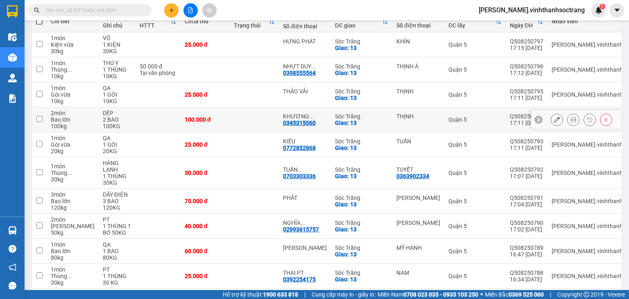
scroll to position [139, 0]
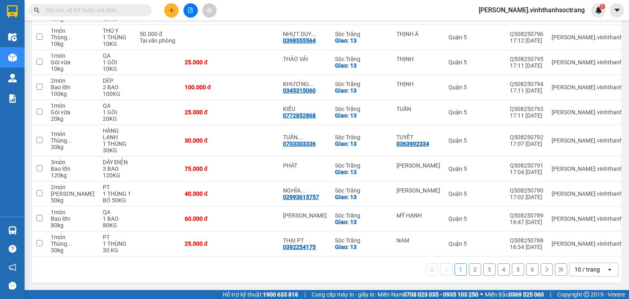
click at [544, 271] on icon at bounding box center [547, 270] width 6 height 6
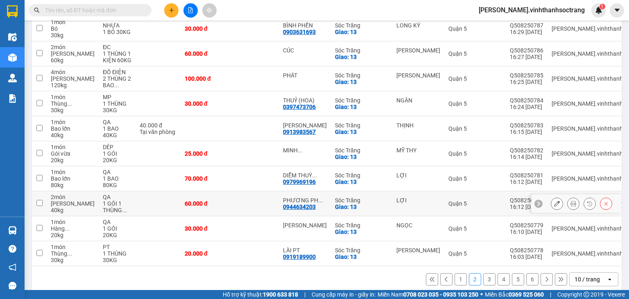
scroll to position [133, 0]
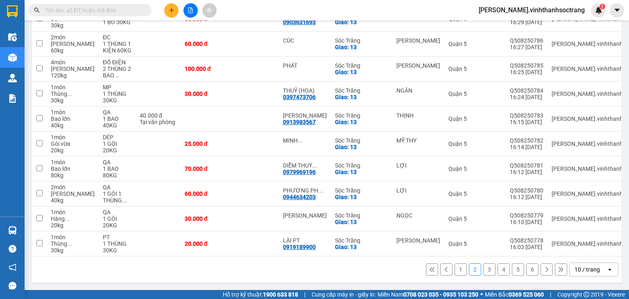
click at [544, 268] on icon at bounding box center [547, 270] width 6 height 6
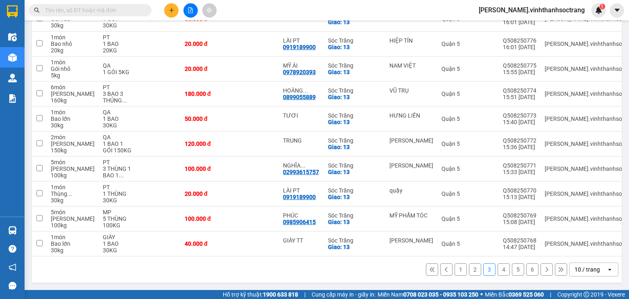
click at [544, 271] on icon at bounding box center [547, 270] width 6 height 6
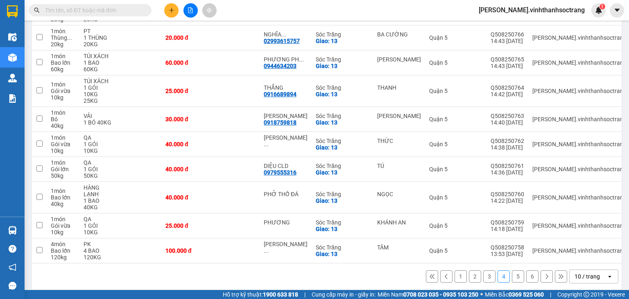
scroll to position [139, 0]
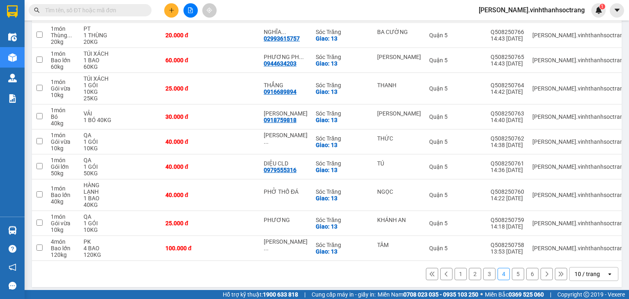
click at [541, 275] on button at bounding box center [547, 274] width 12 height 12
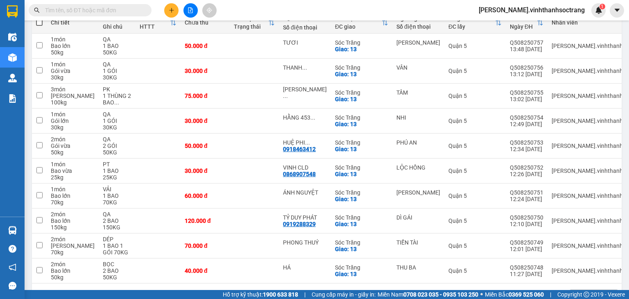
scroll to position [92, 0]
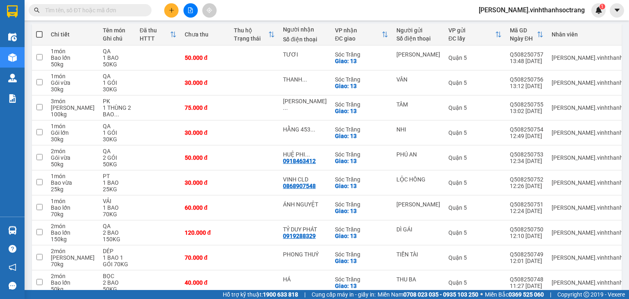
click at [518, 9] on span "[PERSON_NAME].vinhthanhsoctrang" at bounding box center [531, 10] width 119 height 10
click at [519, 27] on span "Đăng xuất" at bounding box center [552, 25] width 68 height 9
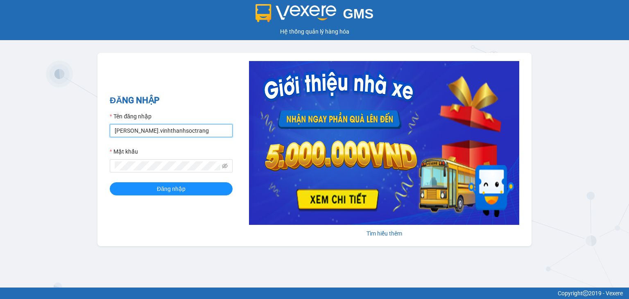
click at [204, 133] on input "[PERSON_NAME].vinhthanhsoctrang" at bounding box center [171, 130] width 123 height 13
type input "minh.vinhthanhsoctrang"
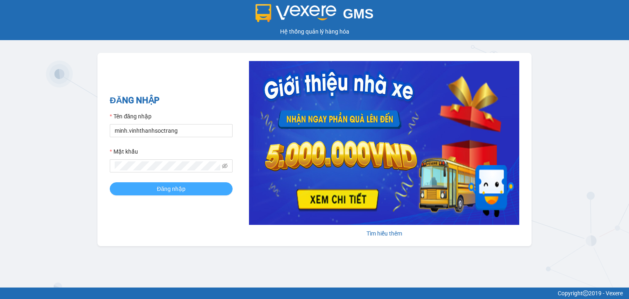
click at [190, 194] on button "Đăng nhập" at bounding box center [171, 188] width 123 height 13
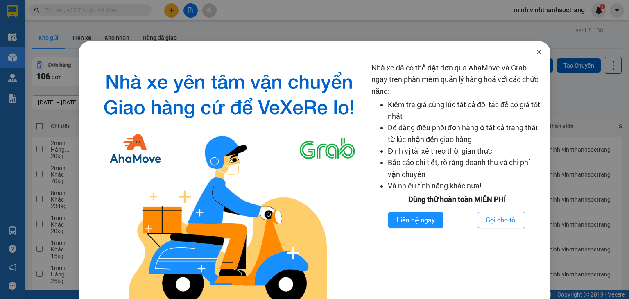
click at [536, 50] on icon "close" at bounding box center [539, 52] width 7 height 7
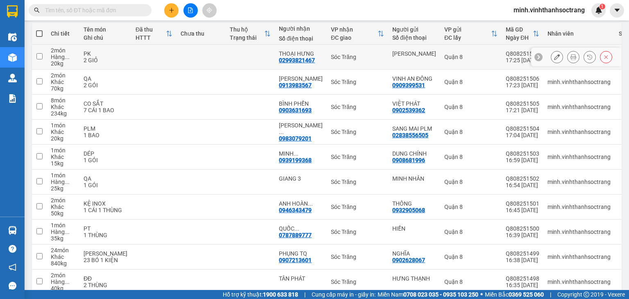
scroll to position [57, 0]
